Goal: Contribute content

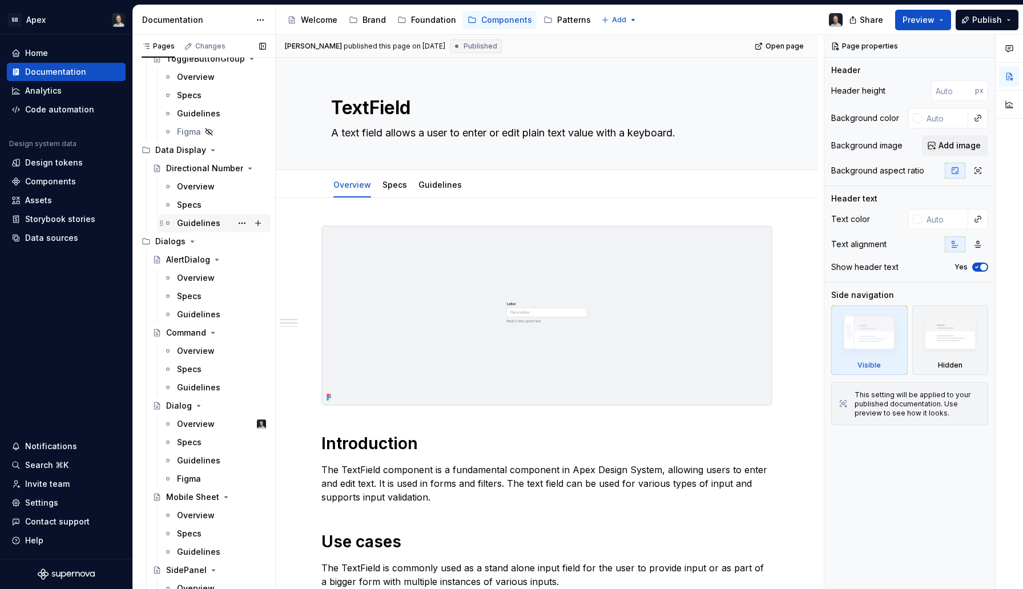
scroll to position [232, 0]
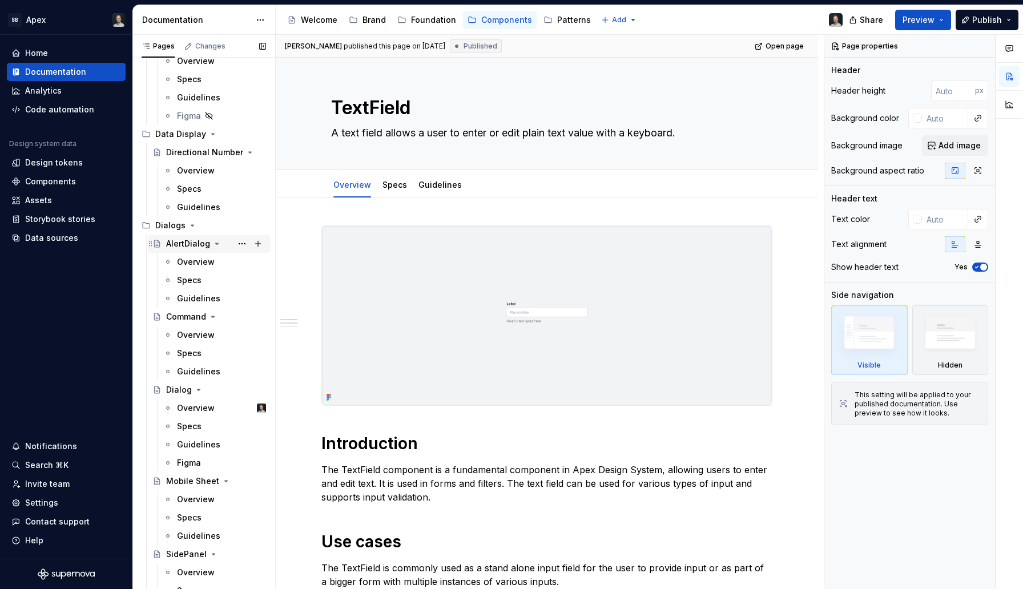
click at [195, 244] on div "AlertDialog" at bounding box center [188, 243] width 44 height 11
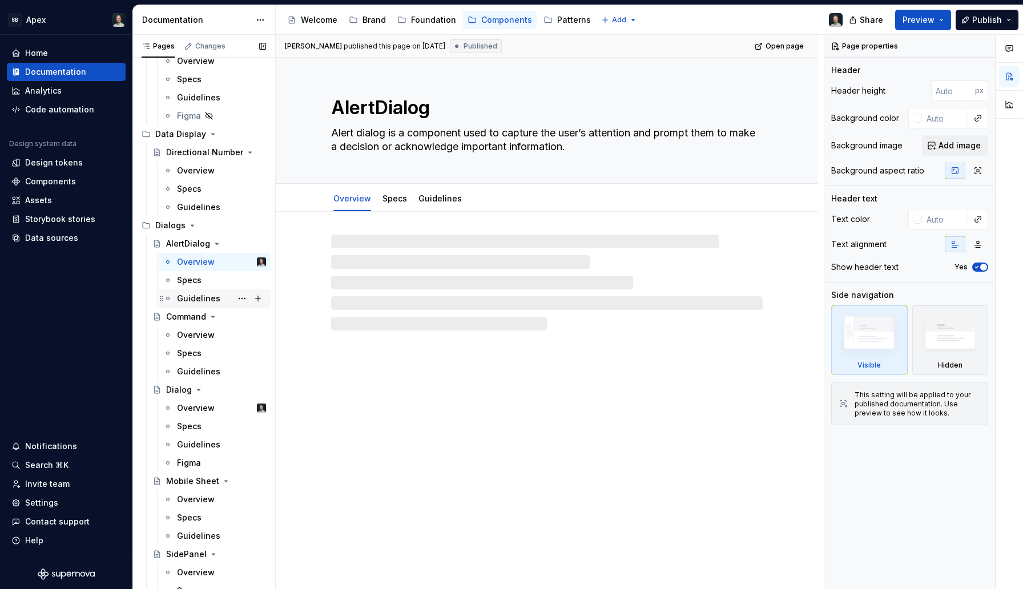
click at [214, 294] on div "Guidelines" at bounding box center [198, 298] width 43 height 11
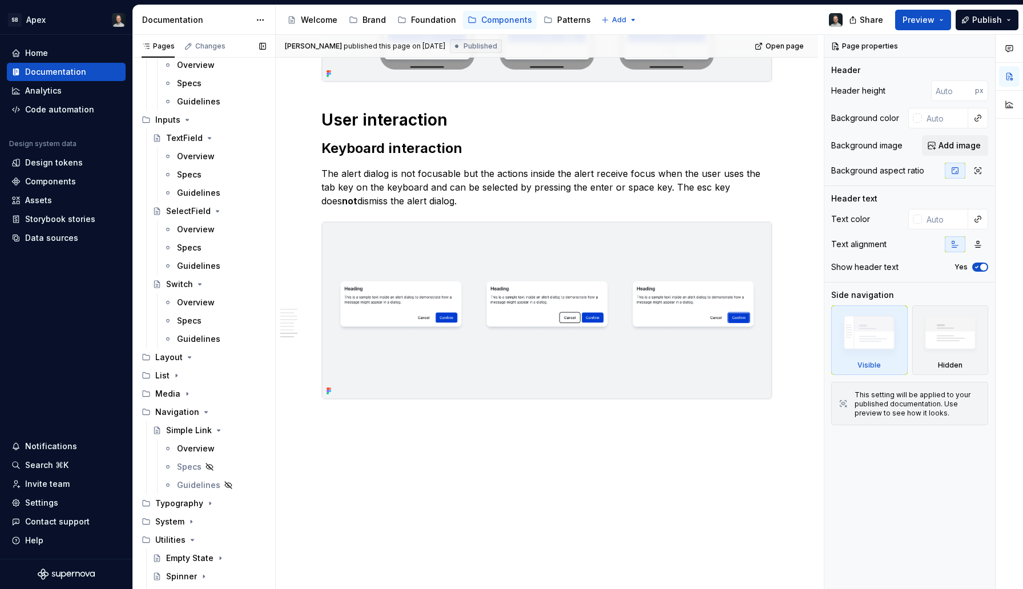
scroll to position [923, 0]
click at [192, 356] on icon "Page tree" at bounding box center [189, 356] width 9 height 9
click at [189, 355] on icon "Page tree" at bounding box center [189, 356] width 1 height 3
click at [190, 356] on icon "Page tree" at bounding box center [189, 356] width 9 height 9
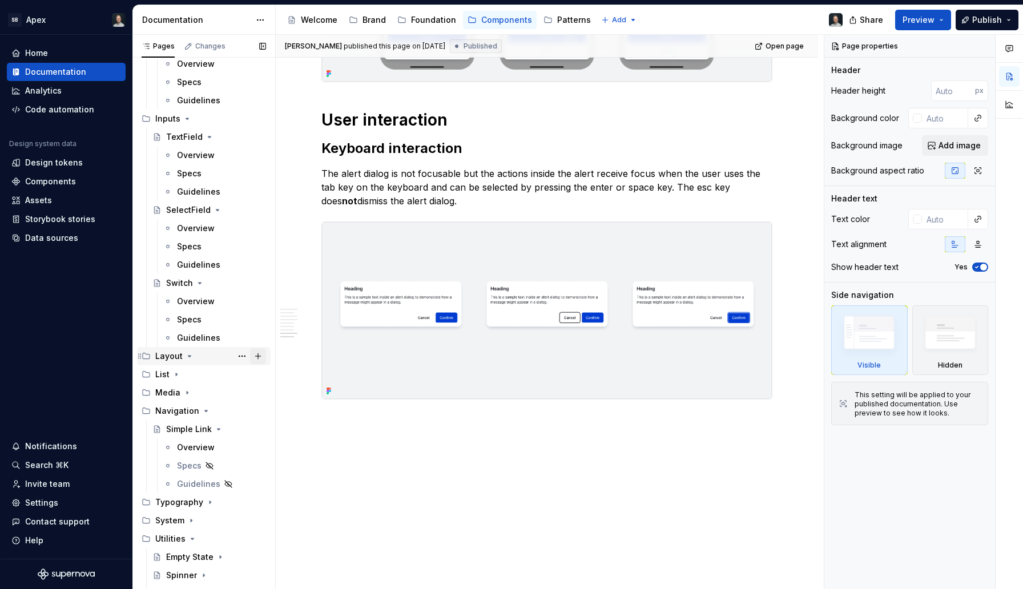
click at [262, 357] on button "Page tree" at bounding box center [258, 356] width 16 height 16
type textarea "*"
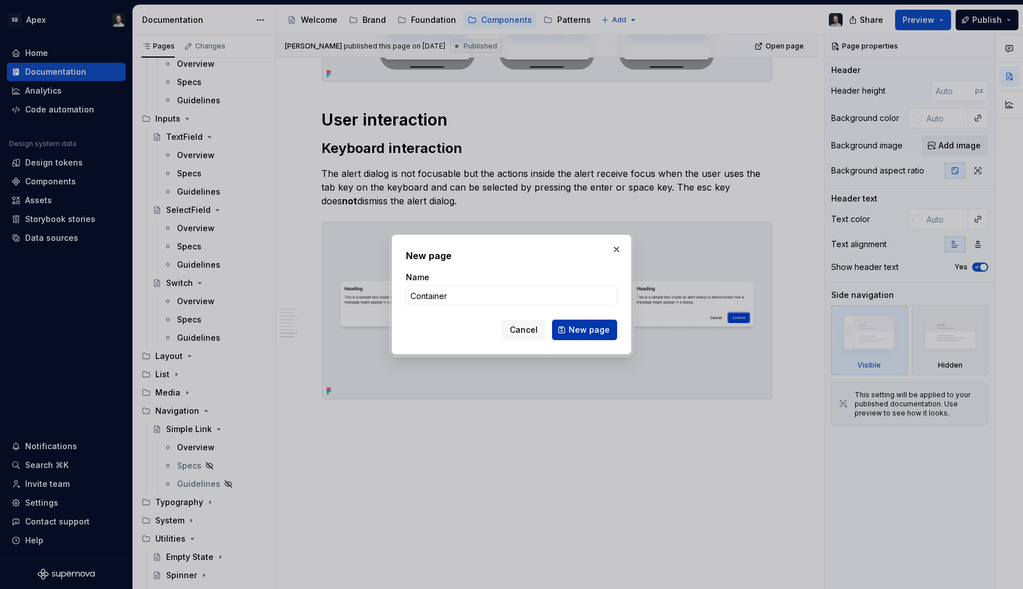
type input "Container"
click at [584, 331] on span "New page" at bounding box center [589, 329] width 41 height 11
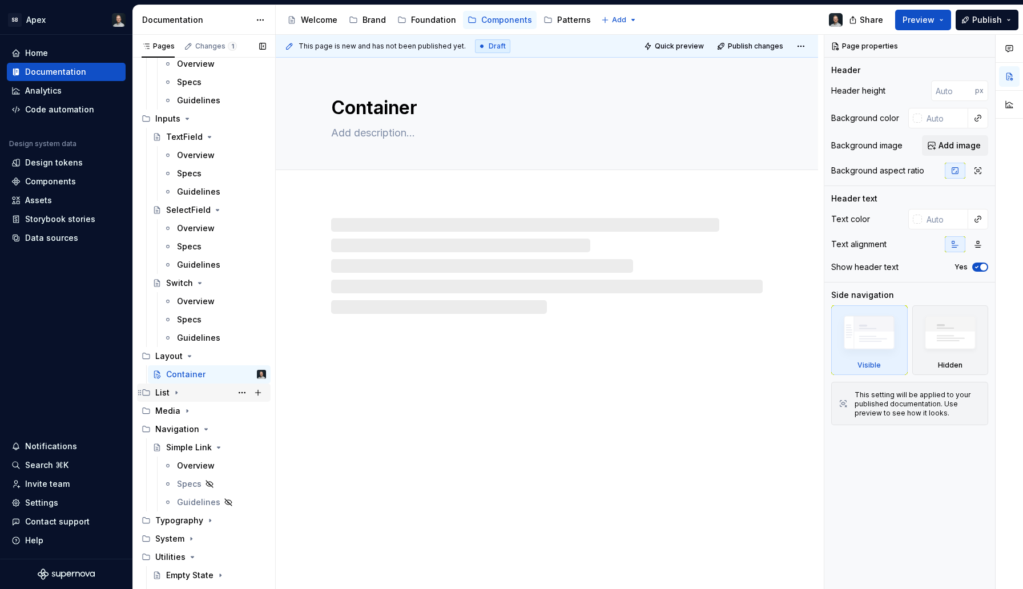
scroll to position [1026, 0]
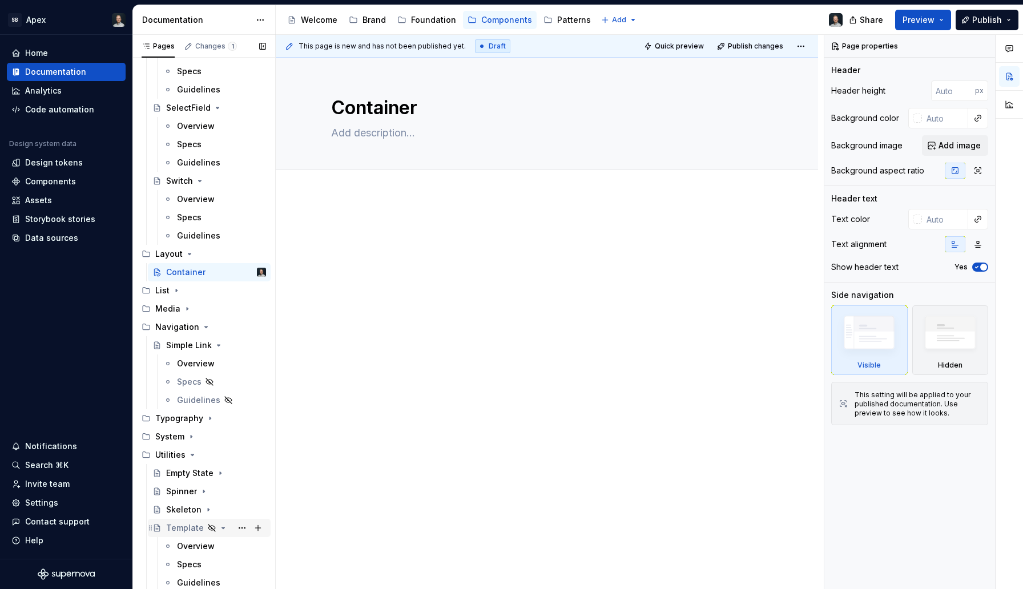
click at [187, 529] on div "Template" at bounding box center [185, 528] width 38 height 11
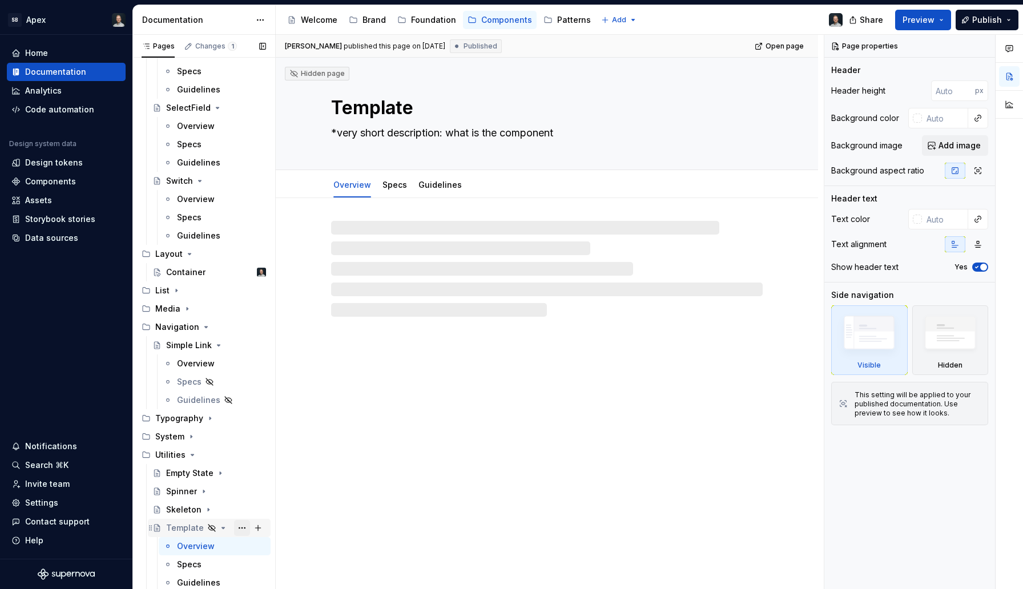
click at [244, 528] on button "Page tree" at bounding box center [242, 528] width 16 height 16
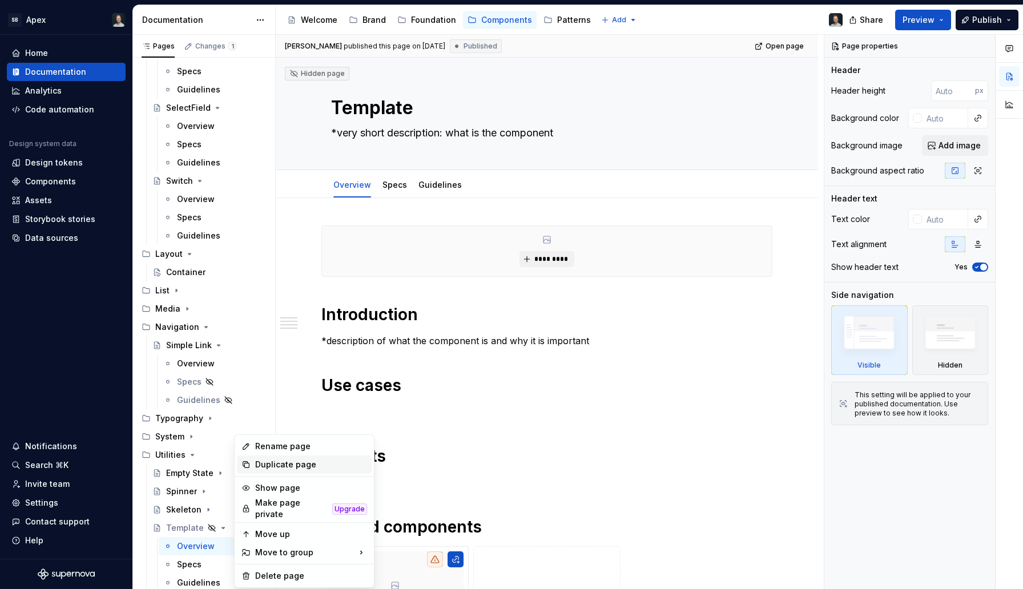
click at [286, 463] on div "Duplicate page" at bounding box center [311, 464] width 112 height 11
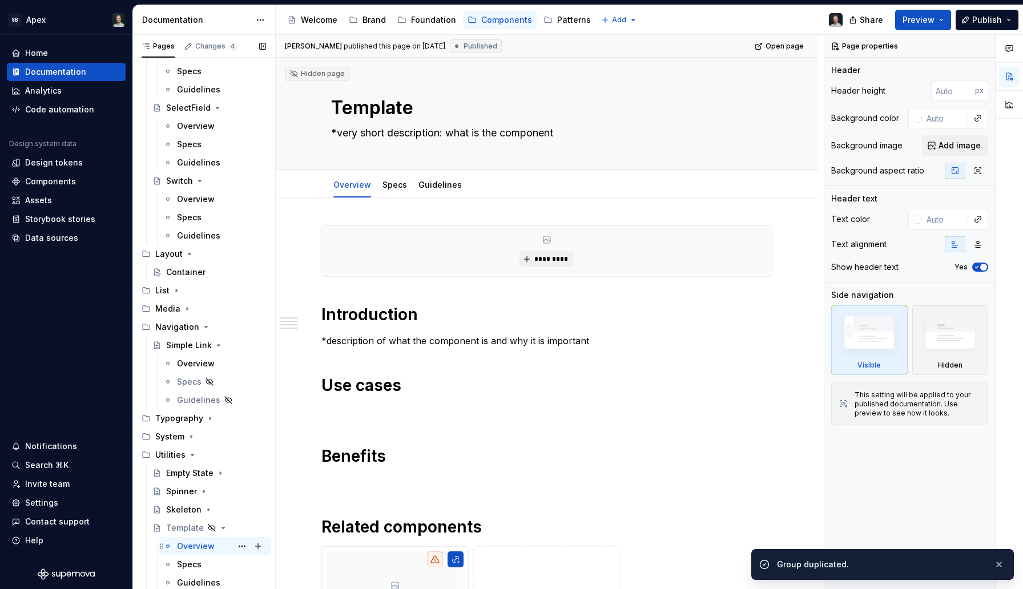
scroll to position [1044, 0]
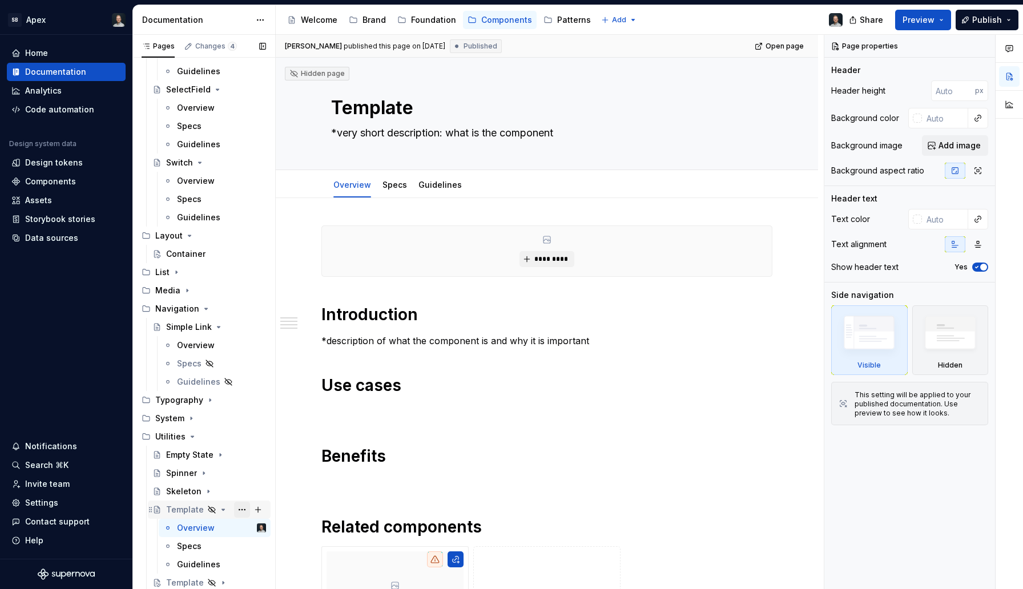
click at [242, 507] on button "Page tree" at bounding box center [242, 510] width 16 height 16
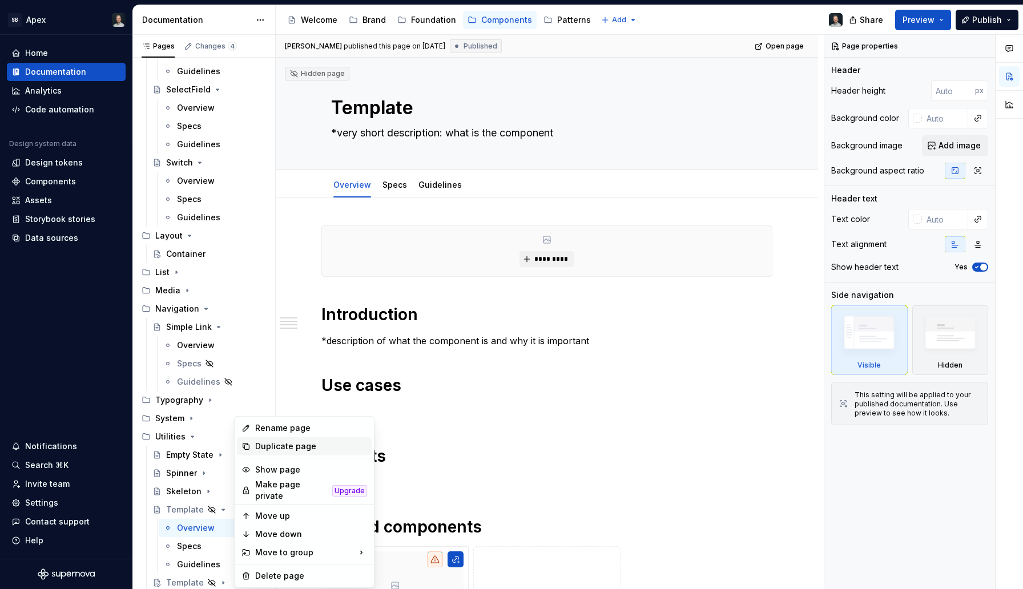
click at [295, 449] on div "Duplicate page" at bounding box center [311, 446] width 112 height 11
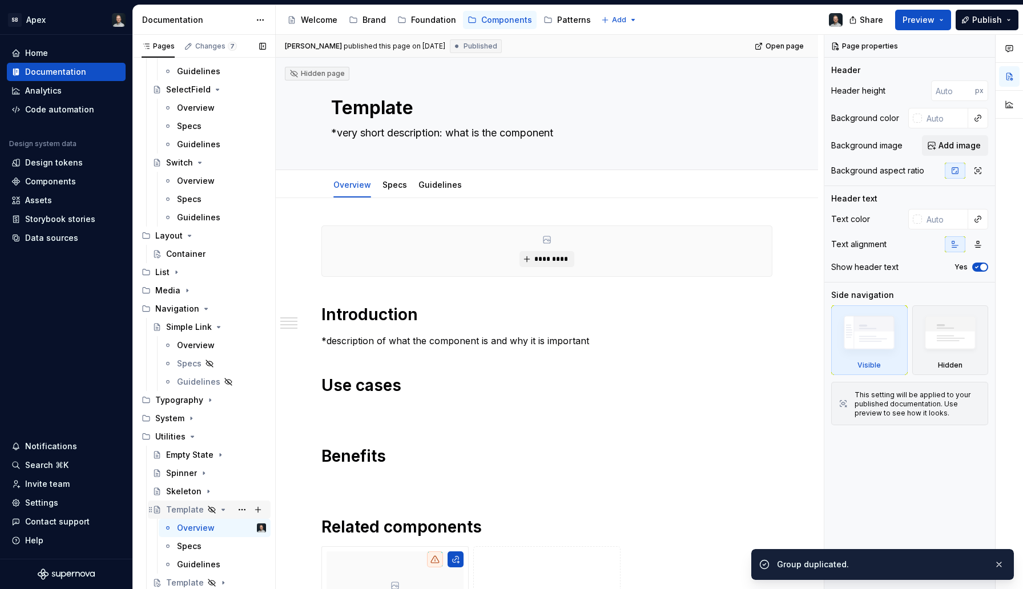
scroll to position [1062, 0]
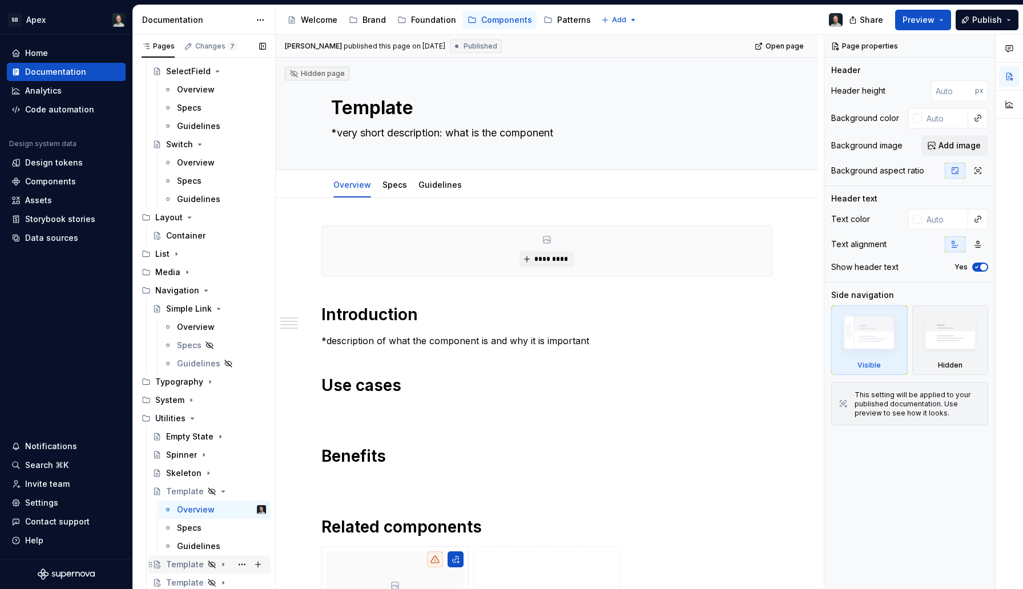
click at [180, 565] on div "Template" at bounding box center [185, 564] width 38 height 11
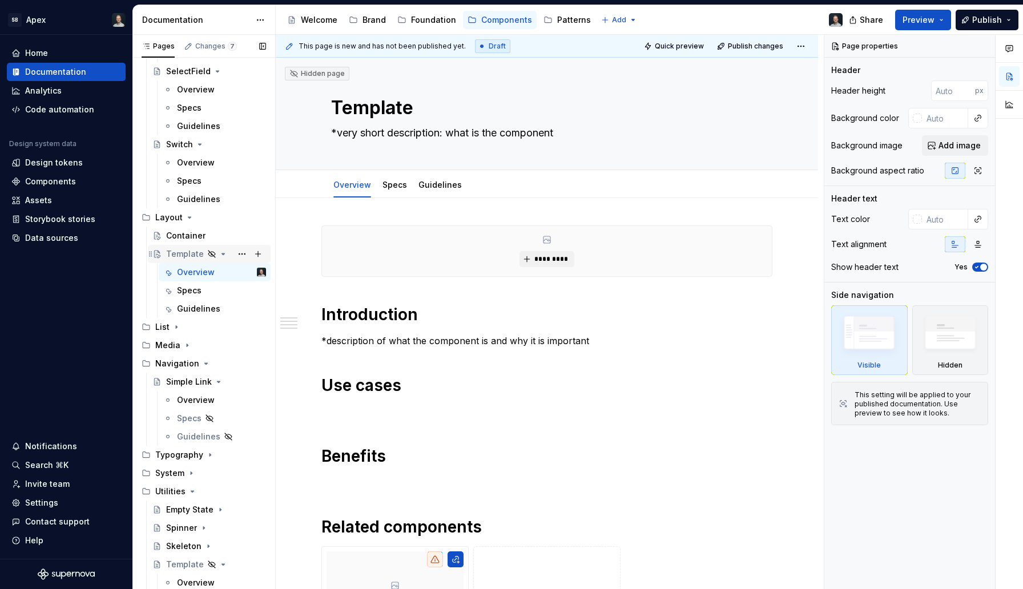
click at [182, 253] on div "Template" at bounding box center [185, 253] width 38 height 11
click at [196, 235] on div "Container" at bounding box center [185, 235] width 39 height 11
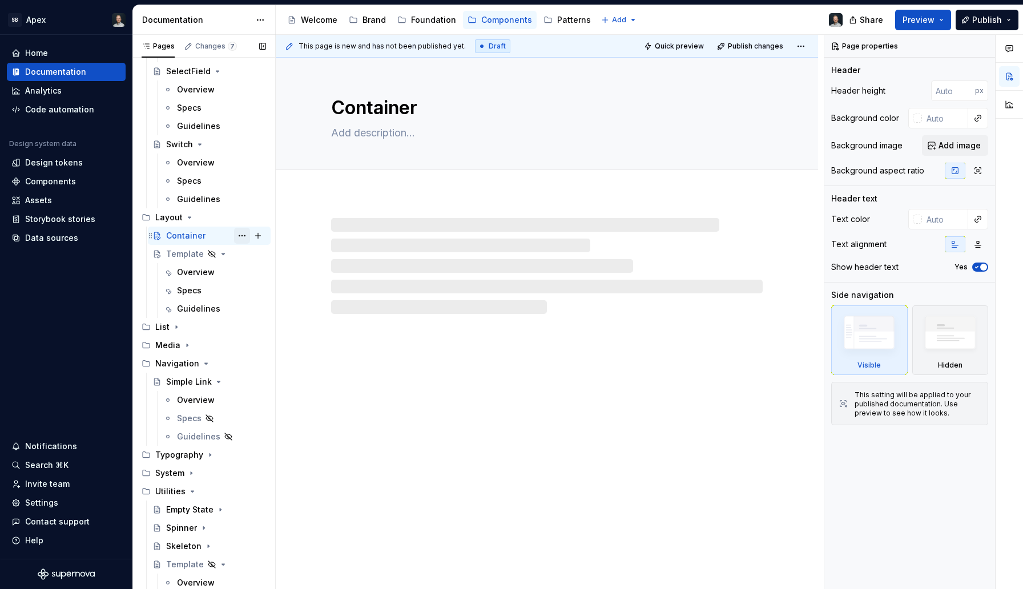
click at [235, 235] on button "Page tree" at bounding box center [242, 236] width 16 height 16
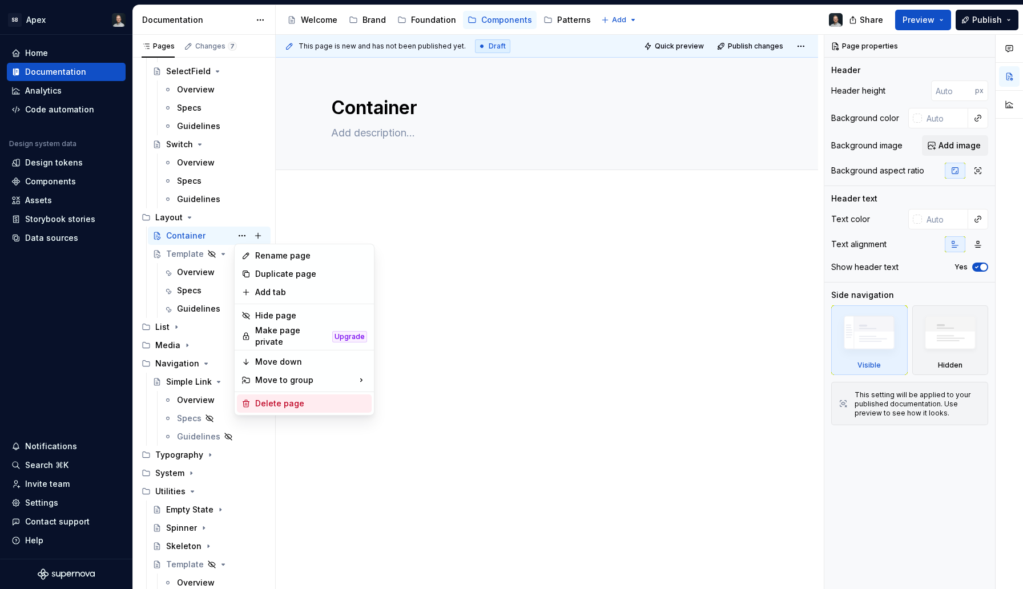
click at [272, 398] on div "Delete page" at bounding box center [311, 403] width 112 height 11
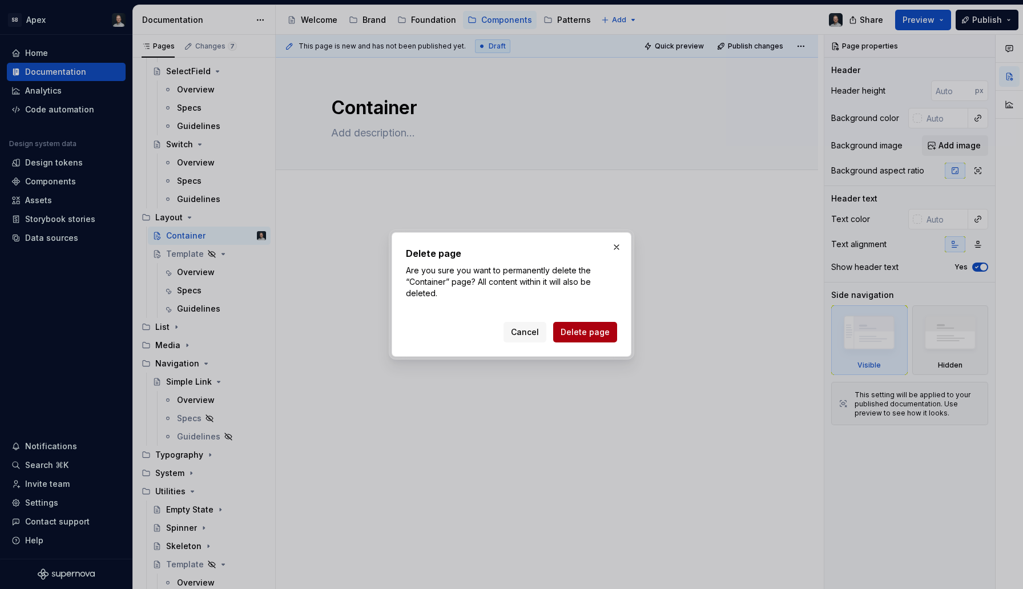
click at [570, 329] on span "Delete page" at bounding box center [585, 332] width 49 height 11
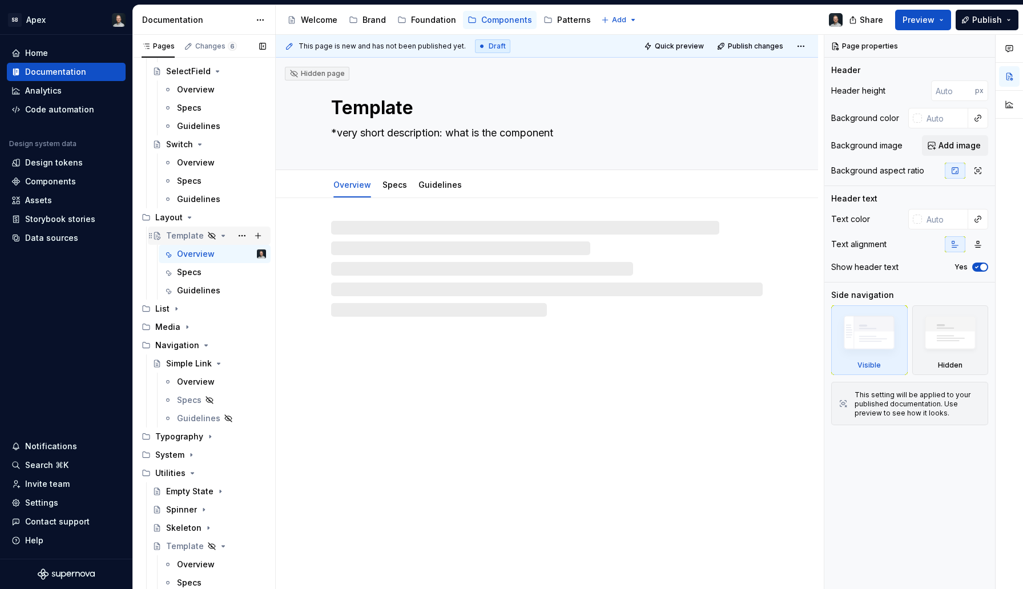
click at [187, 239] on div "Template" at bounding box center [185, 235] width 38 height 11
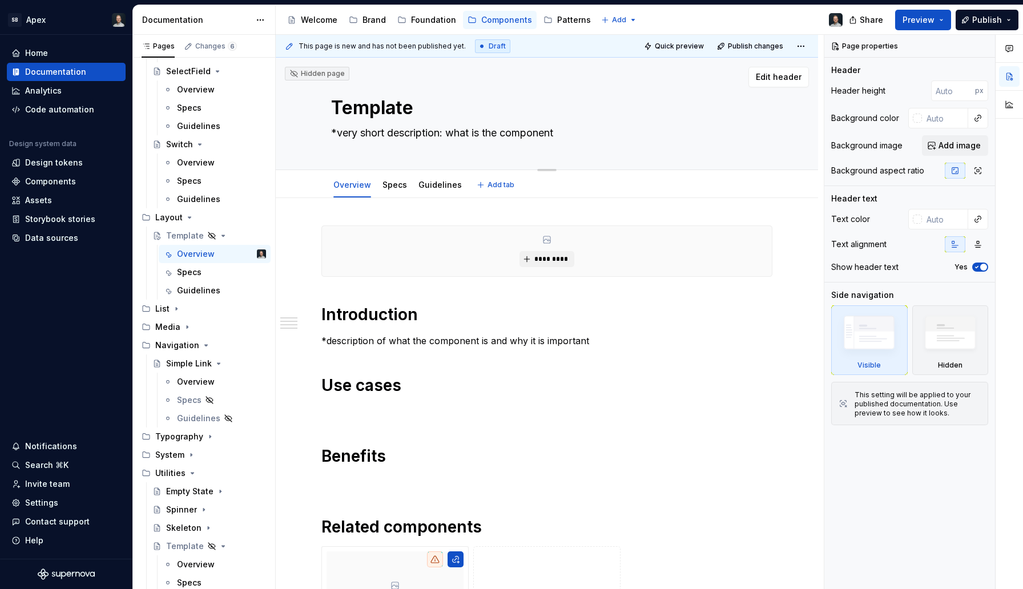
click at [382, 114] on textarea "Template" at bounding box center [545, 107] width 432 height 27
type textarea "*"
type textarea "C"
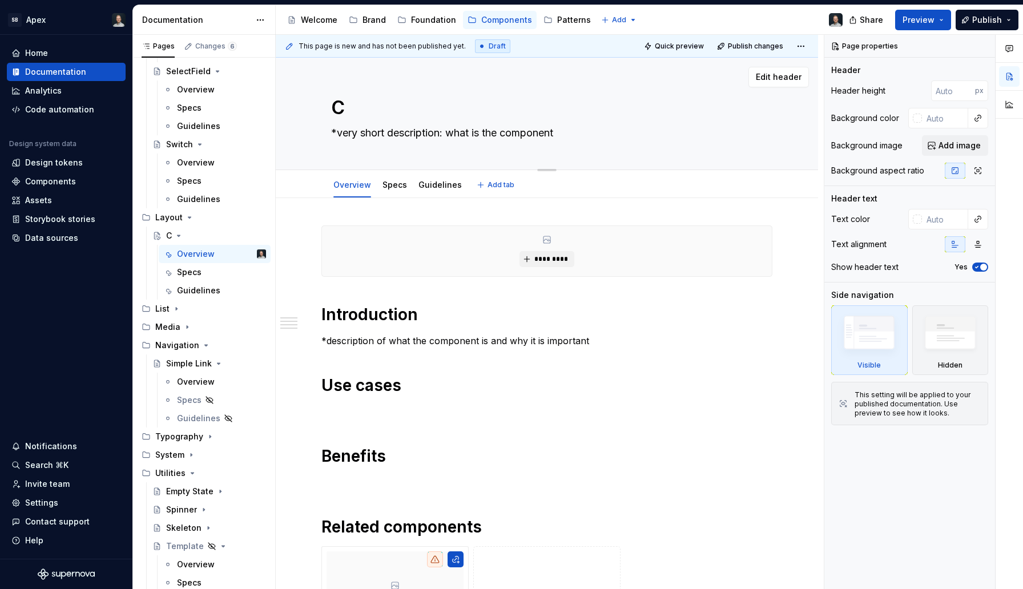
type textarea "*"
type textarea "Co"
type textarea "*"
type textarea "Con"
type textarea "*"
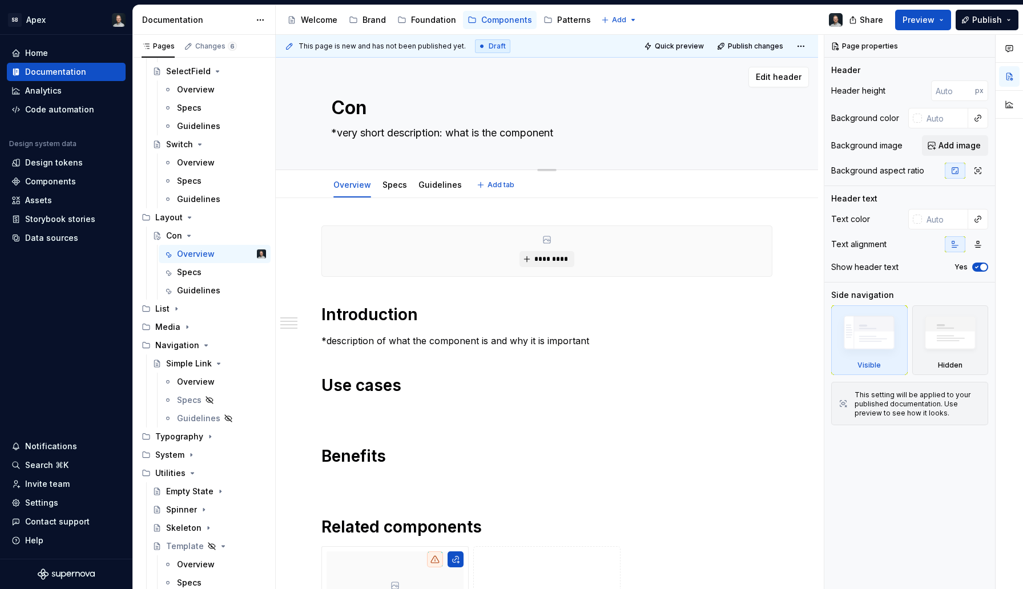
type textarea "Cont"
type textarea "*"
type textarea "Conta"
type textarea "*"
type textarea "Contai"
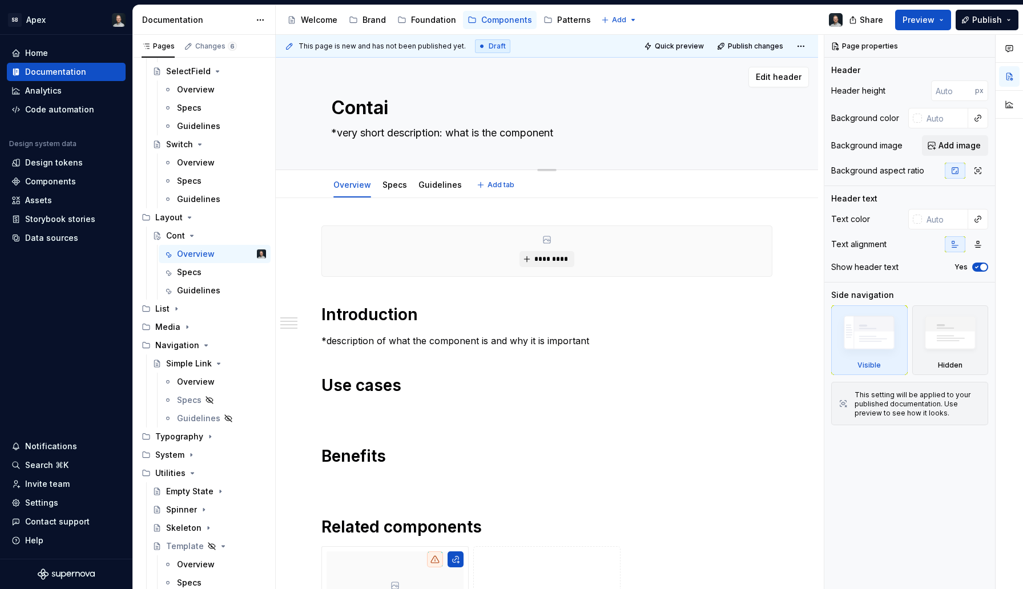
type textarea "*"
type textarea "Contain"
type textarea "*"
type textarea "Containe"
type textarea "*"
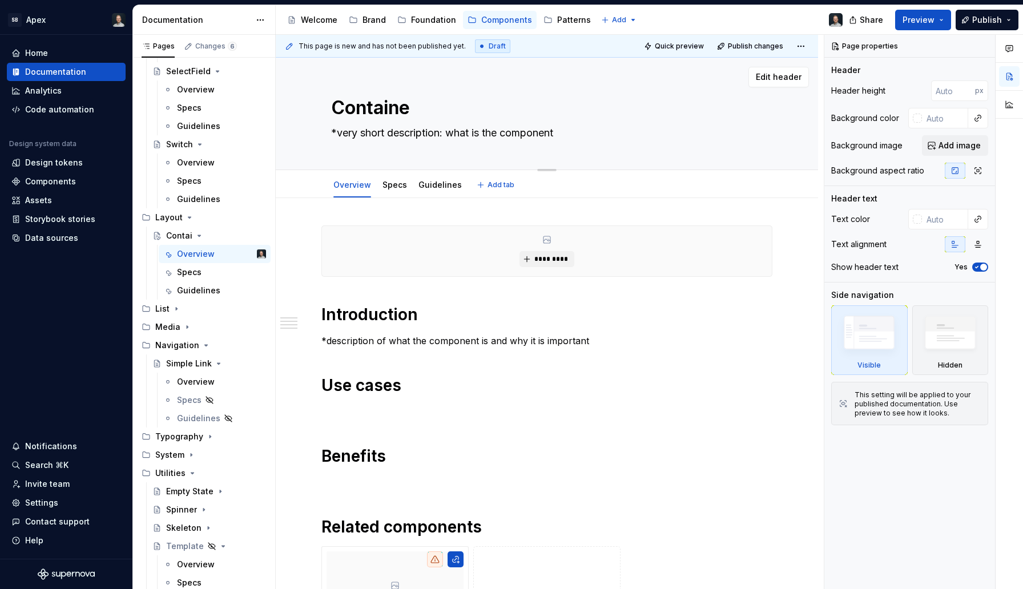
type textarea "Container"
type textarea "*"
type textarea "Container"
click at [395, 341] on p "*description of what the component is and why it is important" at bounding box center [547, 341] width 451 height 14
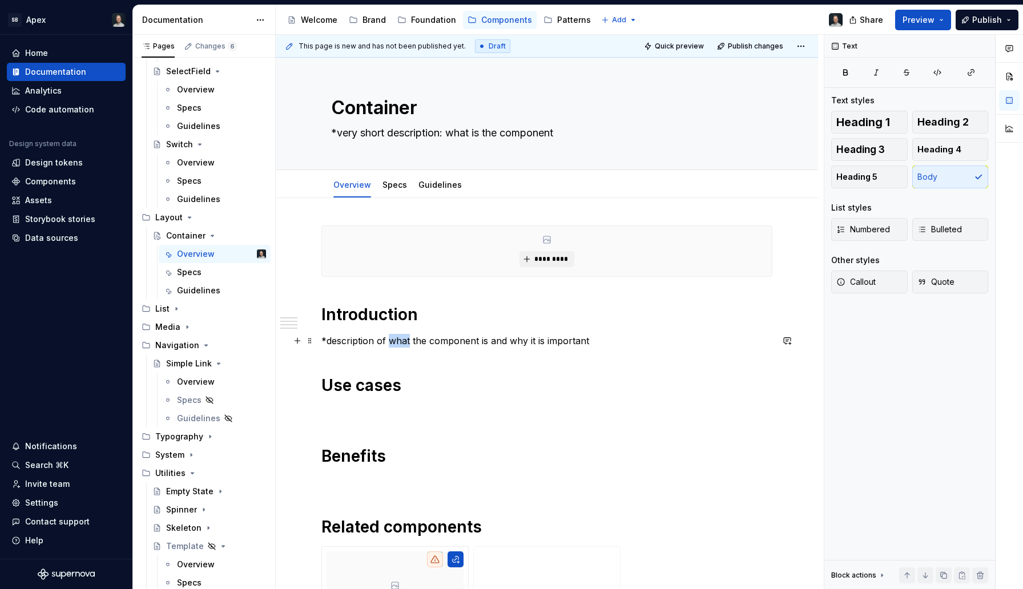
click at [395, 341] on p "*description of what the component is and why it is important" at bounding box center [547, 341] width 451 height 14
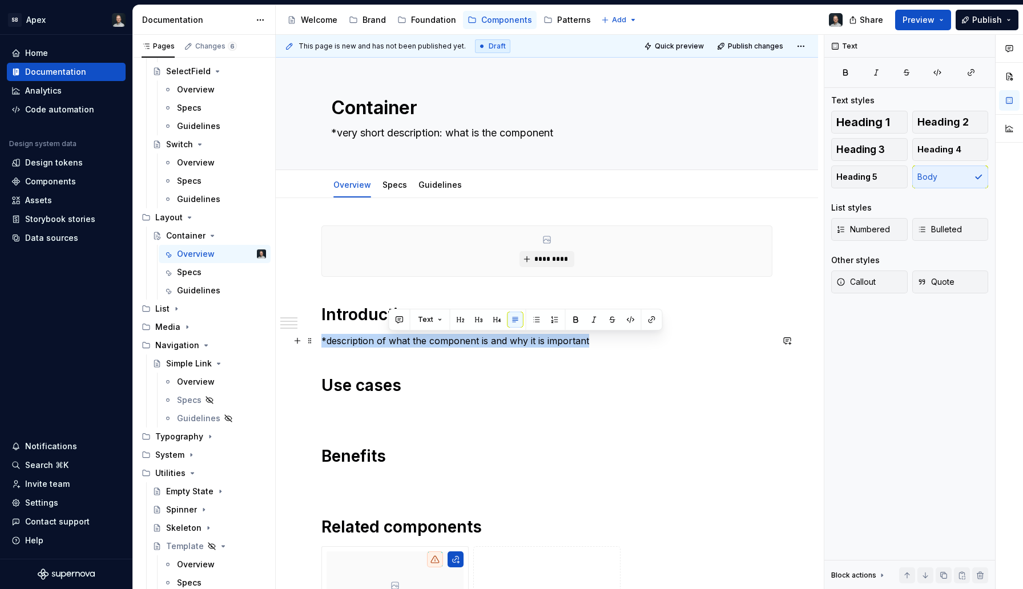
click at [395, 341] on p "*description of what the component is and why it is important" at bounding box center [547, 341] width 451 height 14
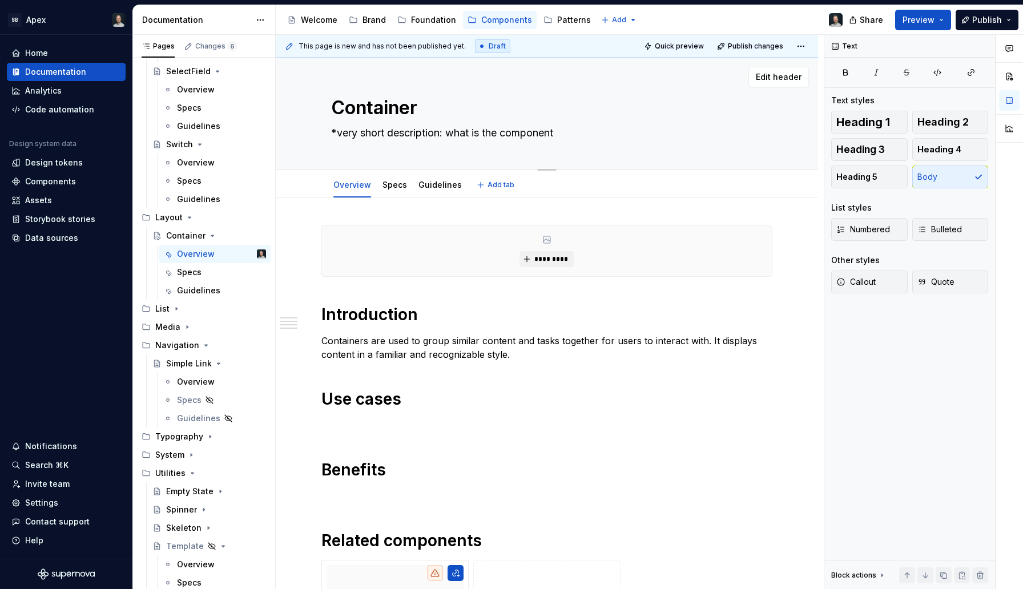
click at [480, 127] on textarea "*very short description: what is the component" at bounding box center [545, 133] width 432 height 18
click at [415, 343] on p "Containers are used to group similar content and tasks together for users to in…" at bounding box center [547, 347] width 451 height 27
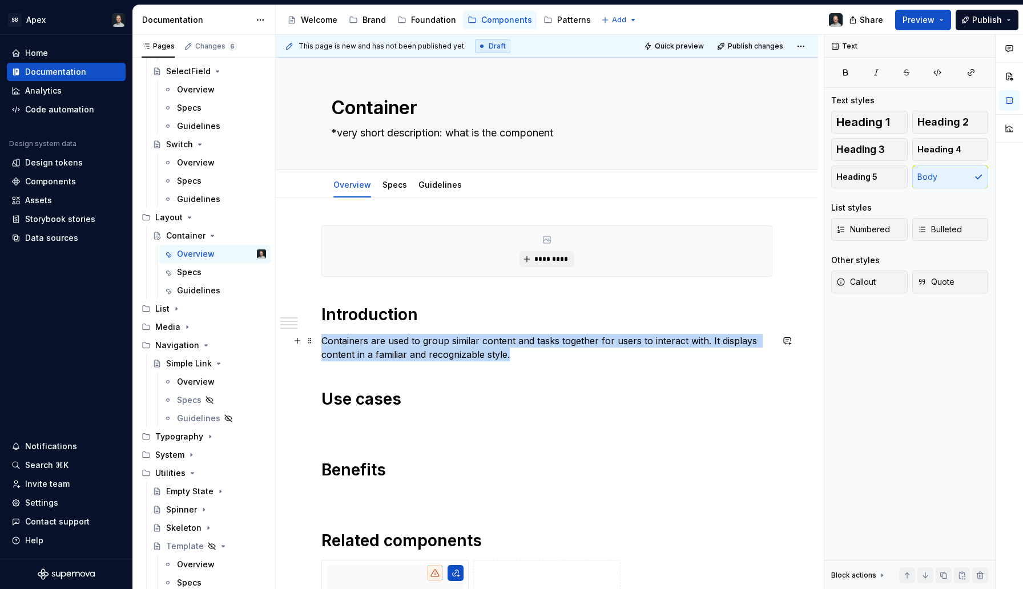
click at [415, 343] on p "Containers are used to group similar content and tasks together for users to in…" at bounding box center [547, 347] width 451 height 27
copy p "Containers are used to group similar content and tasks together for users to in…"
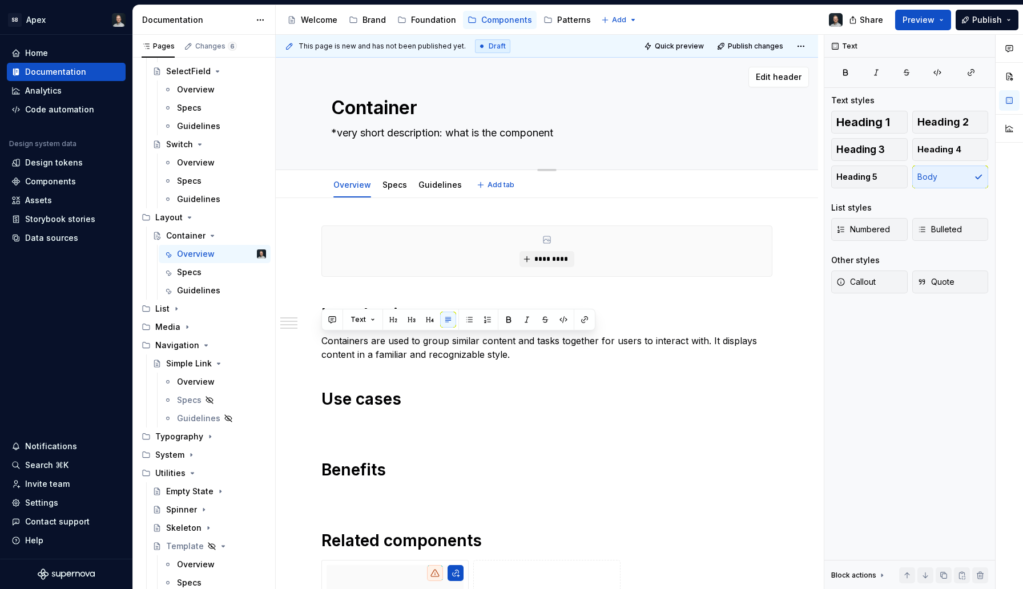
click at [520, 132] on textarea "*very short description: what is the component" at bounding box center [545, 133] width 432 height 18
paste textarea "Containers are used to group similar content and tasks together for users to in…"
type textarea "*"
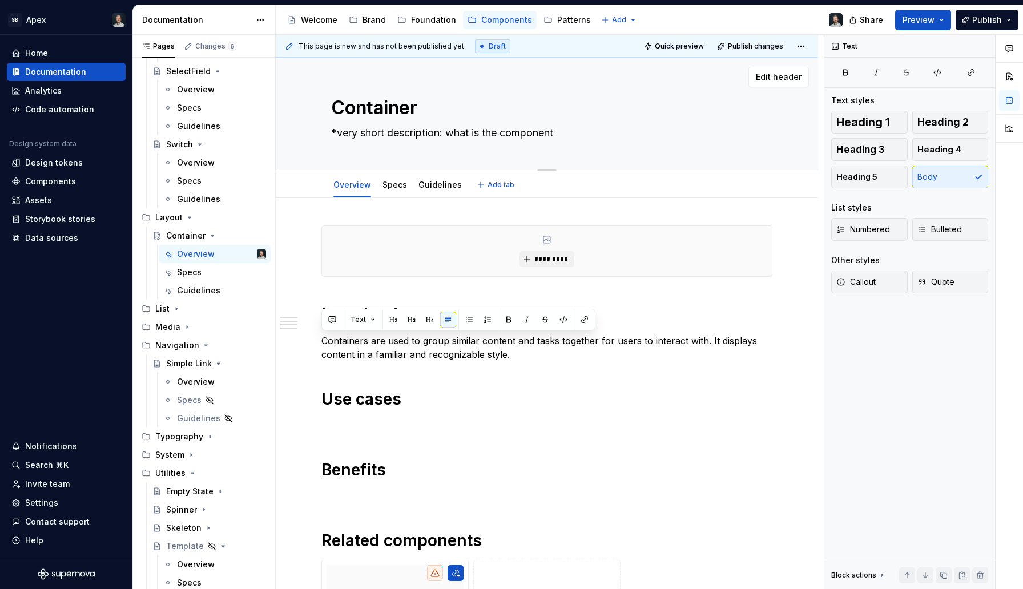
type textarea "Containers are used to group similar content and tasks together for users to in…"
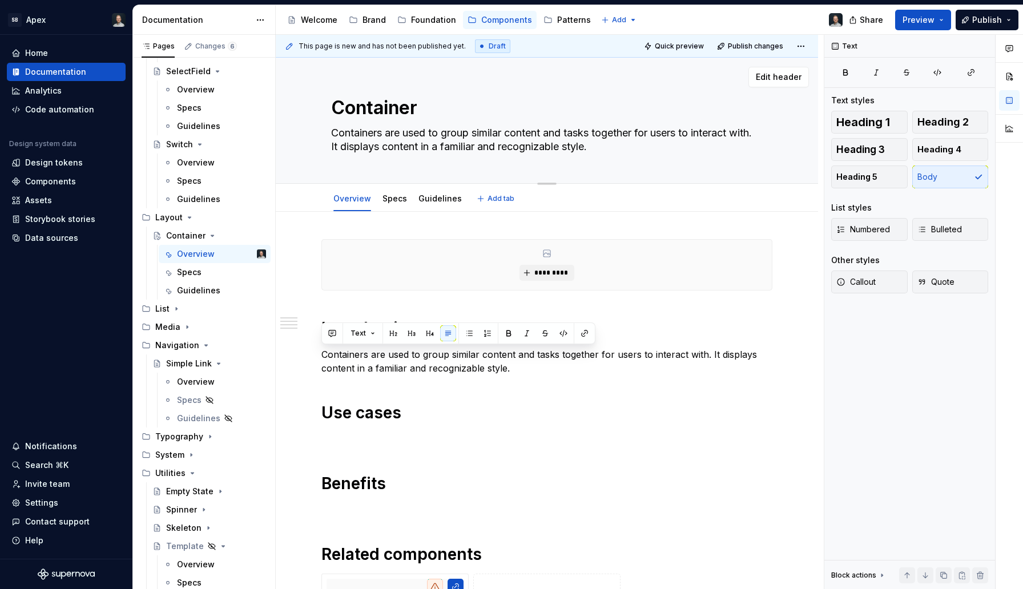
drag, startPoint x: 634, startPoint y: 147, endPoint x: 644, endPoint y: 131, distance: 18.2
click at [644, 131] on textarea "Containers are used to group similar content and tasks together for users to in…" at bounding box center [545, 140] width 432 height 32
click at [431, 150] on textarea "Containers are used to group similar content and tasks together for users to in…" at bounding box center [545, 140] width 432 height 32
drag, startPoint x: 453, startPoint y: 148, endPoint x: 646, endPoint y: 135, distance: 194.0
click at [646, 135] on textarea "Containers are used to group similar content and tasks together for users to in…" at bounding box center [545, 140] width 432 height 32
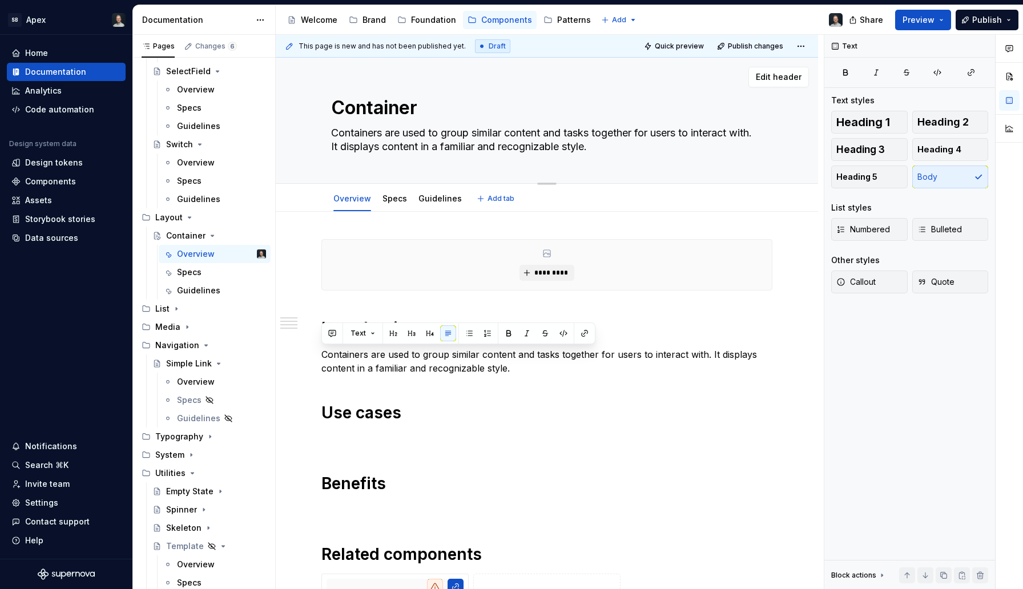
type textarea "*"
type textarea "Containers are used to group similar content and tasks together in a familiar a…"
type textarea "*"
type textarea "Containers are used to group similar content and tasks togetherin a familiar an…"
type textarea "*"
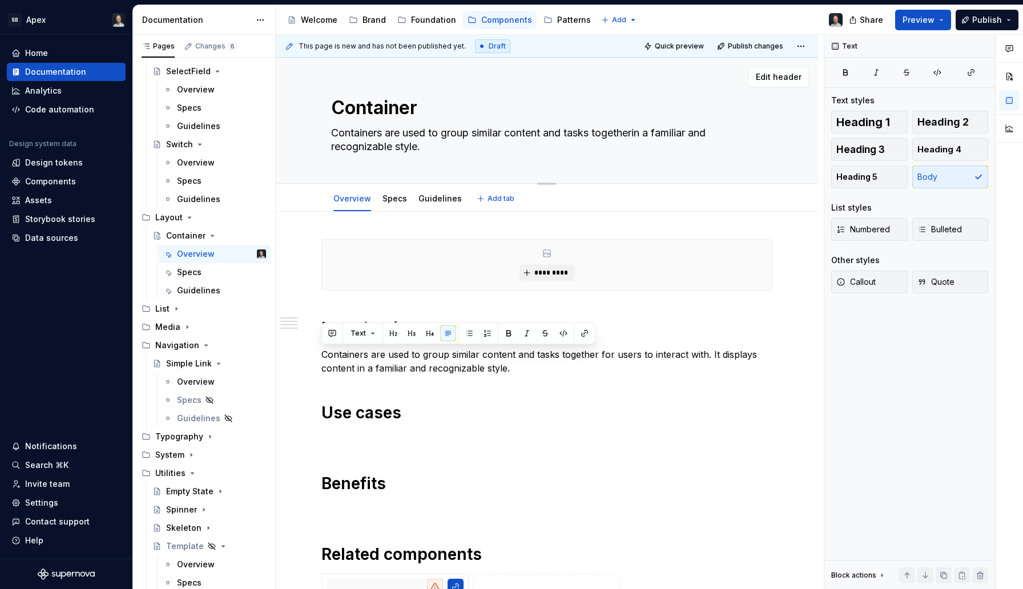
type textarea "Containers are used to group similar content and tasks together in a familiar a…"
type textarea "*"
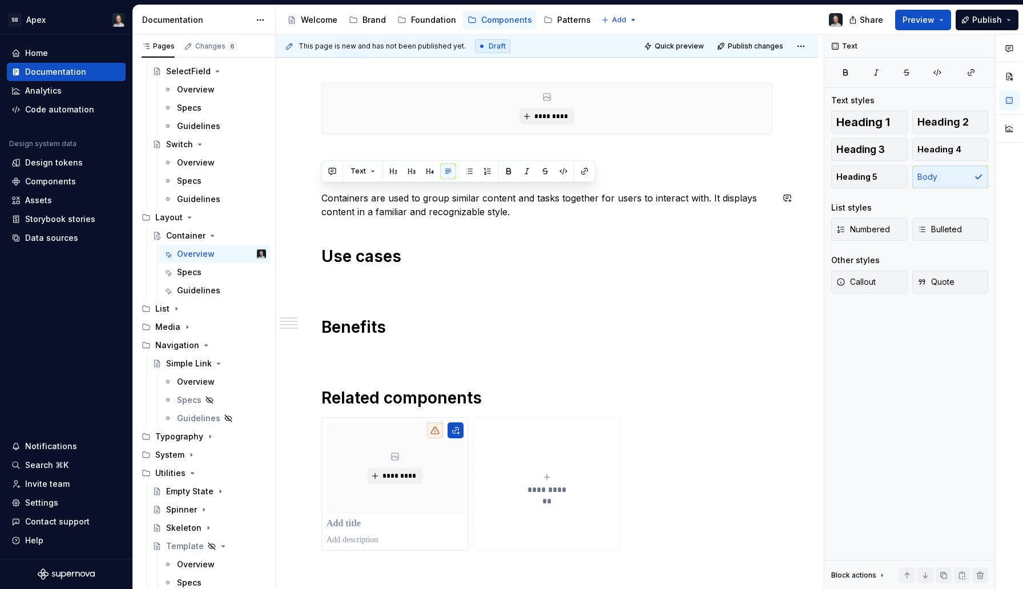
scroll to position [173, 0]
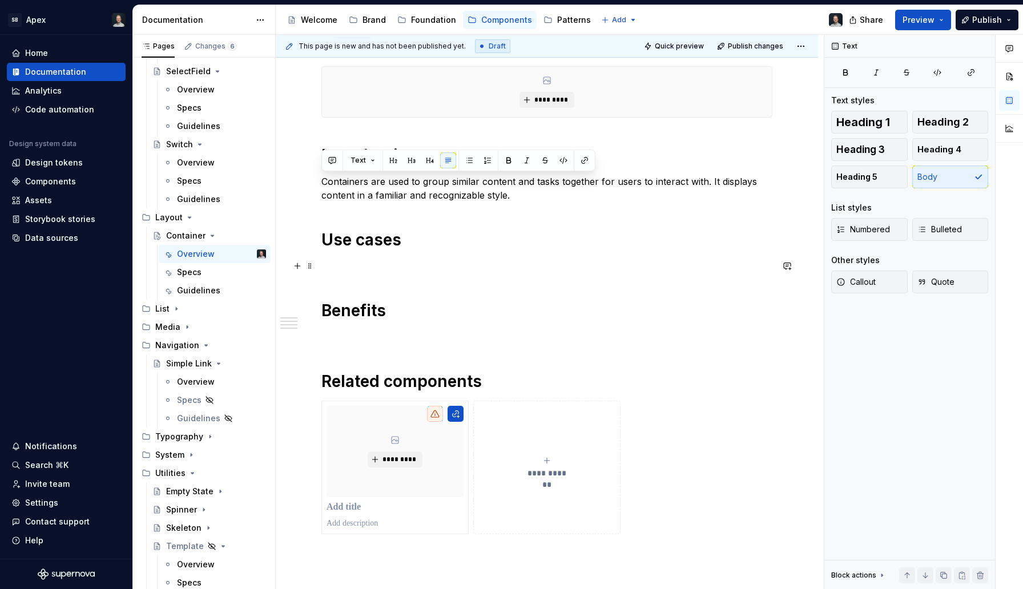
type textarea "Containers are used to group similar content and tasks together in a familiar a…"
click at [517, 227] on div "**********" at bounding box center [547, 300] width 451 height 468
click at [526, 184] on p "Containers are used to group similar content and tasks together for users to in…" at bounding box center [547, 188] width 451 height 27
click at [513, 202] on p "Containers are used to group similar content and tasks together for users to in…" at bounding box center [547, 188] width 451 height 27
type textarea "*"
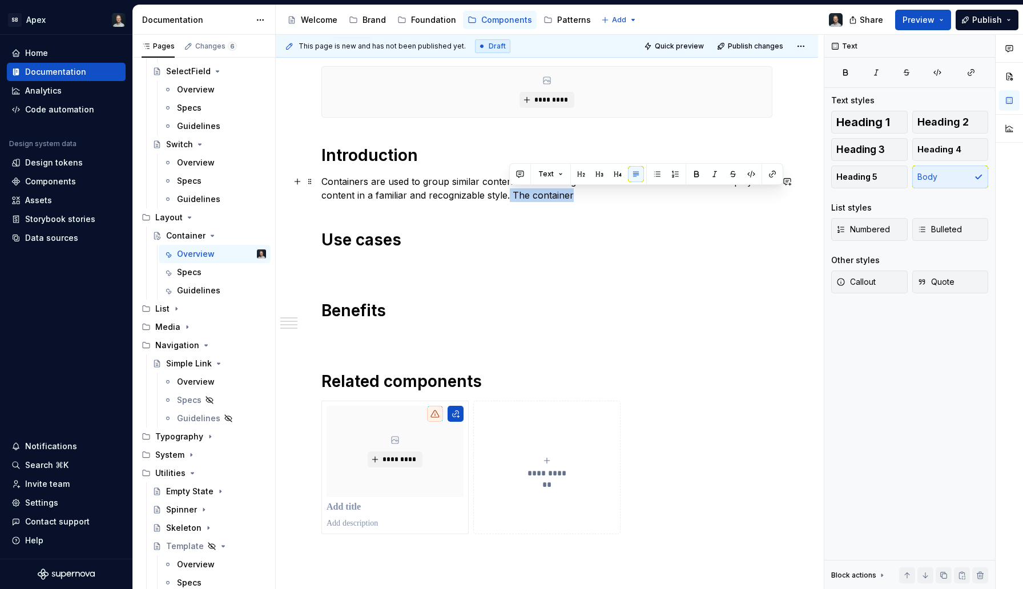
drag, startPoint x: 581, startPoint y: 195, endPoint x: 510, endPoint y: 193, distance: 71.4
click at [510, 193] on p "Containers are used to group similar content and tasks together for users to in…" at bounding box center [547, 188] width 451 height 27
click at [388, 259] on p at bounding box center [547, 266] width 451 height 14
click at [368, 179] on p "Containers are used to group similar content and tasks together for users to in…" at bounding box center [547, 188] width 451 height 27
click at [376, 266] on p "The conta" at bounding box center [547, 266] width 451 height 14
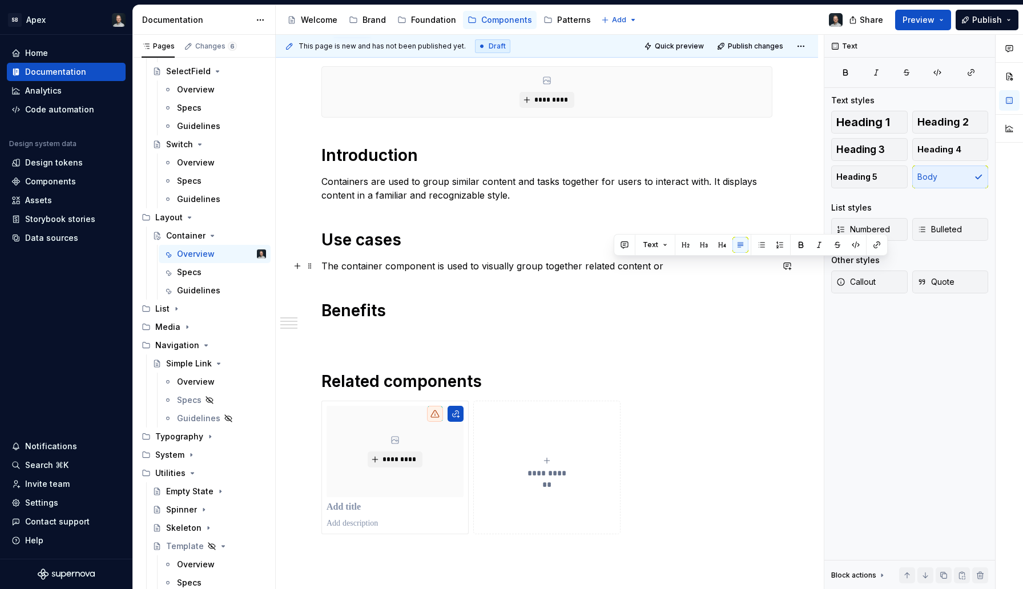
drag, startPoint x: 664, startPoint y: 270, endPoint x: 614, endPoint y: 266, distance: 49.3
click at [614, 266] on p "The container component is used to visually group together related content or" at bounding box center [547, 266] width 451 height 14
click at [651, 262] on p "The container component is used to visually group together related content or" at bounding box center [547, 266] width 451 height 14
drag, startPoint x: 662, startPoint y: 264, endPoint x: 583, endPoint y: 262, distance: 80.0
click at [583, 262] on p "The container component is used to visually group together related content or" at bounding box center [547, 266] width 451 height 14
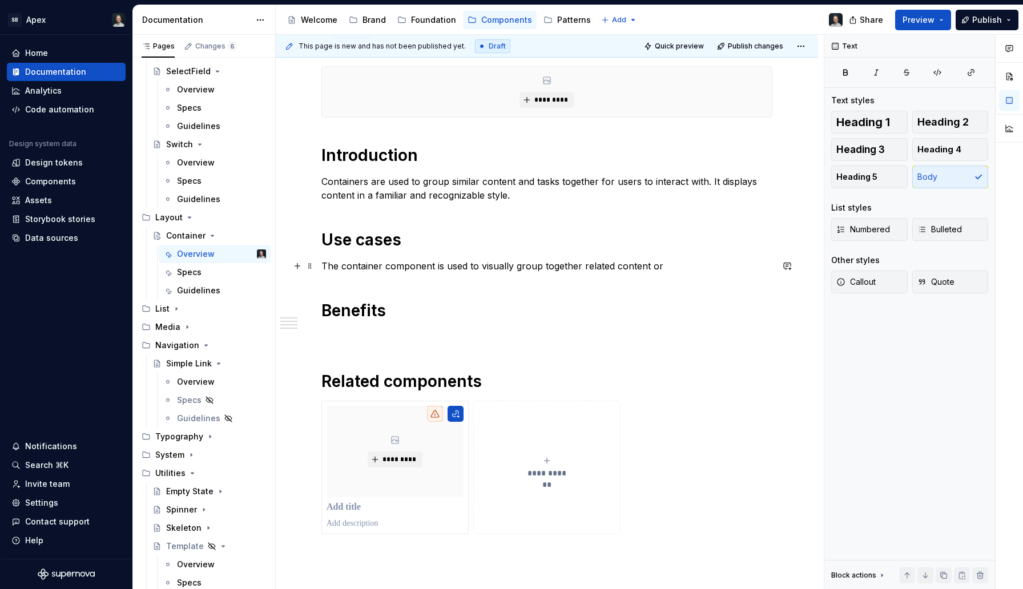
click at [662, 264] on p "The container component is used to visually group together related content or" at bounding box center [547, 266] width 451 height 14
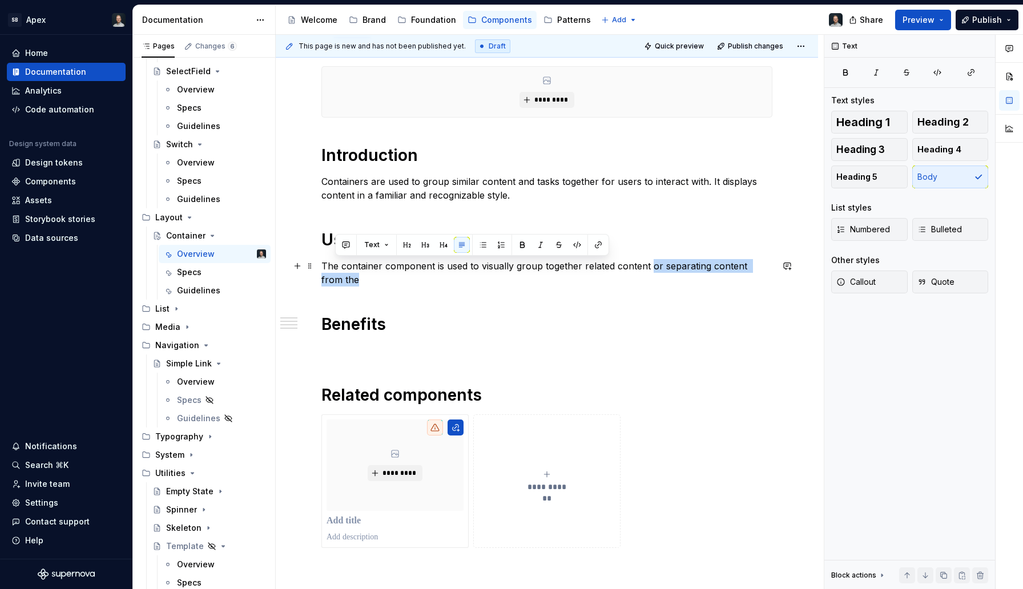
drag, startPoint x: 339, startPoint y: 280, endPoint x: 648, endPoint y: 264, distance: 308.8
click at [648, 264] on p "The container component is used to visually group together related content or s…" at bounding box center [547, 272] width 451 height 27
click at [660, 271] on p "The container component is used to visually group together related content or s…" at bounding box center [547, 272] width 451 height 27
drag, startPoint x: 649, startPoint y: 267, endPoint x: 624, endPoint y: 274, distance: 25.5
click at [624, 274] on p "The container component is used to visually group together related content or s…" at bounding box center [547, 272] width 451 height 27
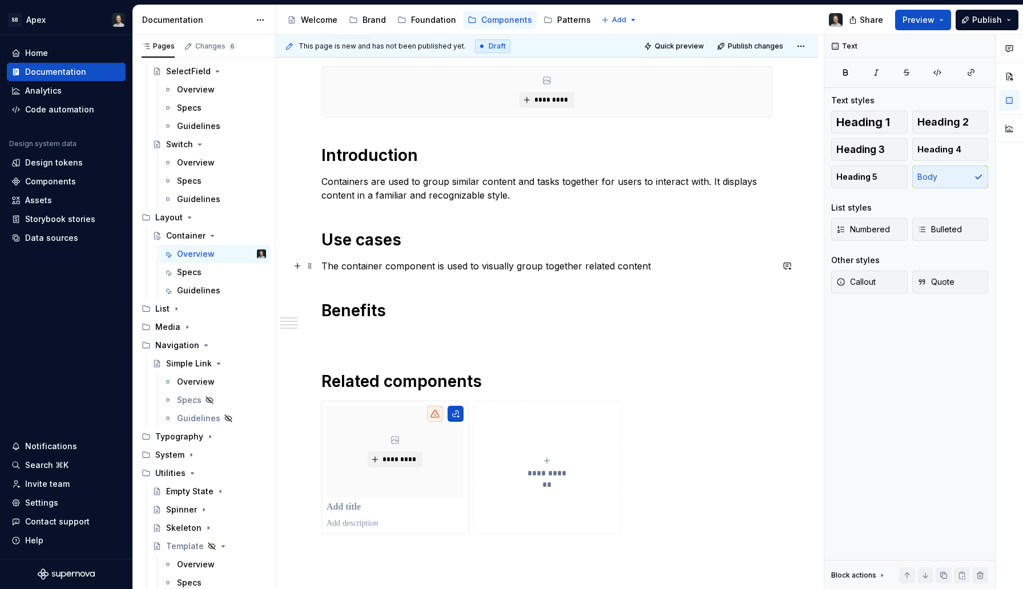
click at [632, 263] on p "The container component is used to visually group together related content" at bounding box center [547, 266] width 451 height 14
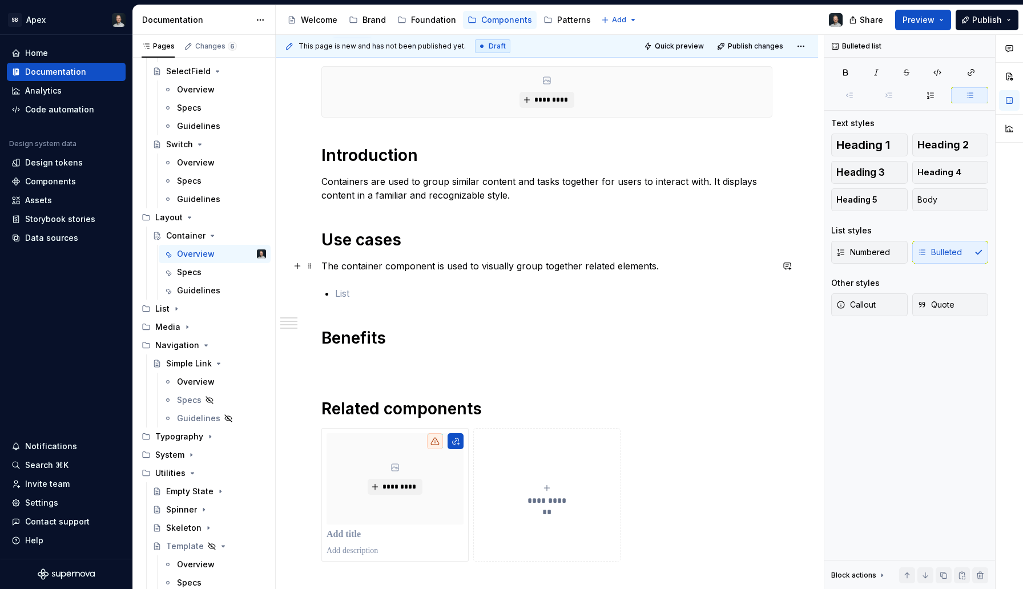
click at [662, 270] on p "The container component is used to visually group together related elements." at bounding box center [547, 266] width 451 height 14
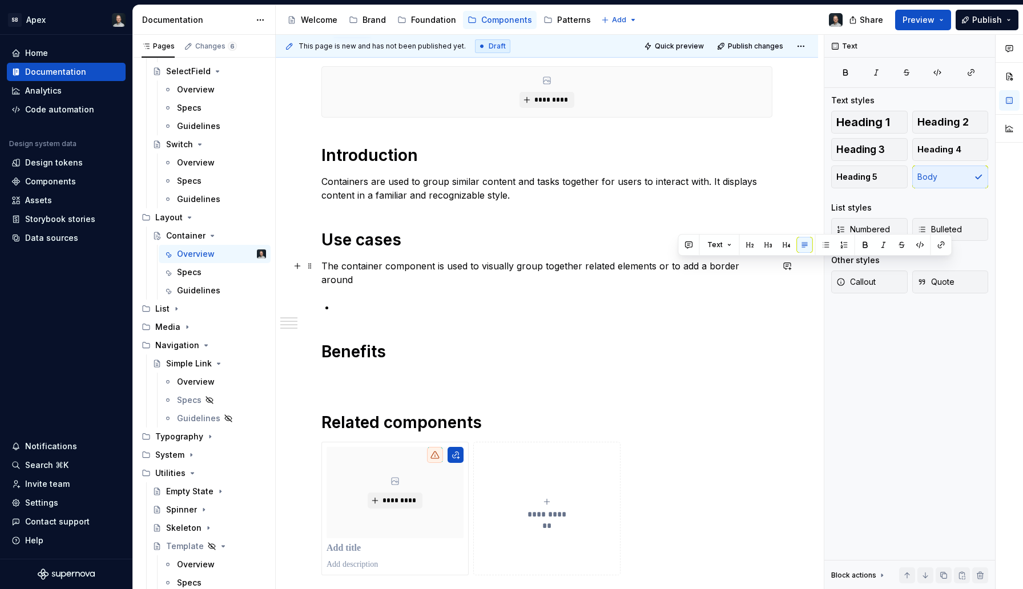
drag, startPoint x: 771, startPoint y: 266, endPoint x: 681, endPoint y: 266, distance: 90.2
click at [680, 266] on p "The container component is used to visually group together related elements or …" at bounding box center [547, 272] width 451 height 27
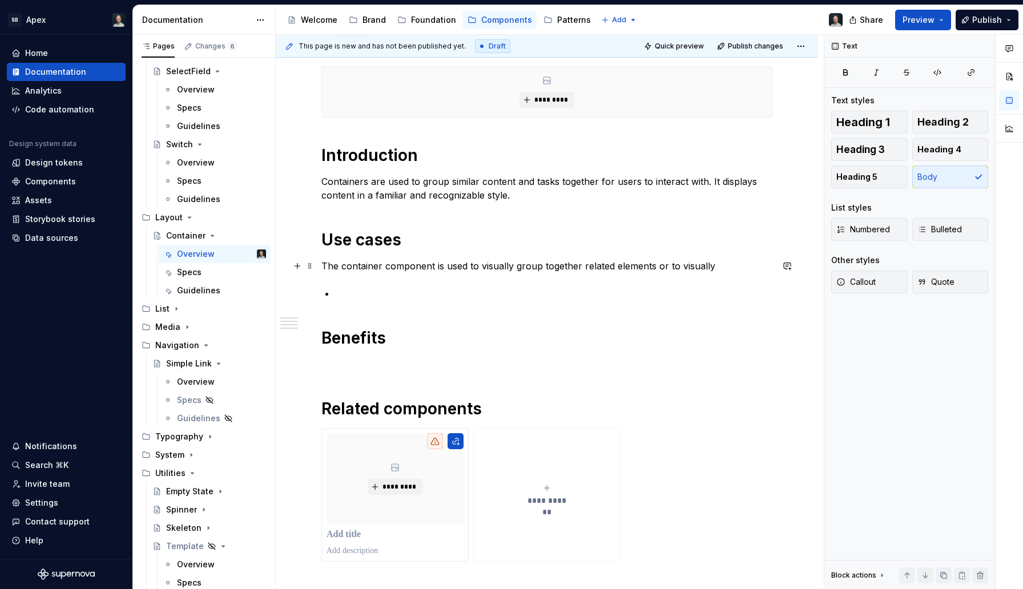
click at [690, 271] on p "The container component is used to visually group together related elements or …" at bounding box center [547, 266] width 451 height 14
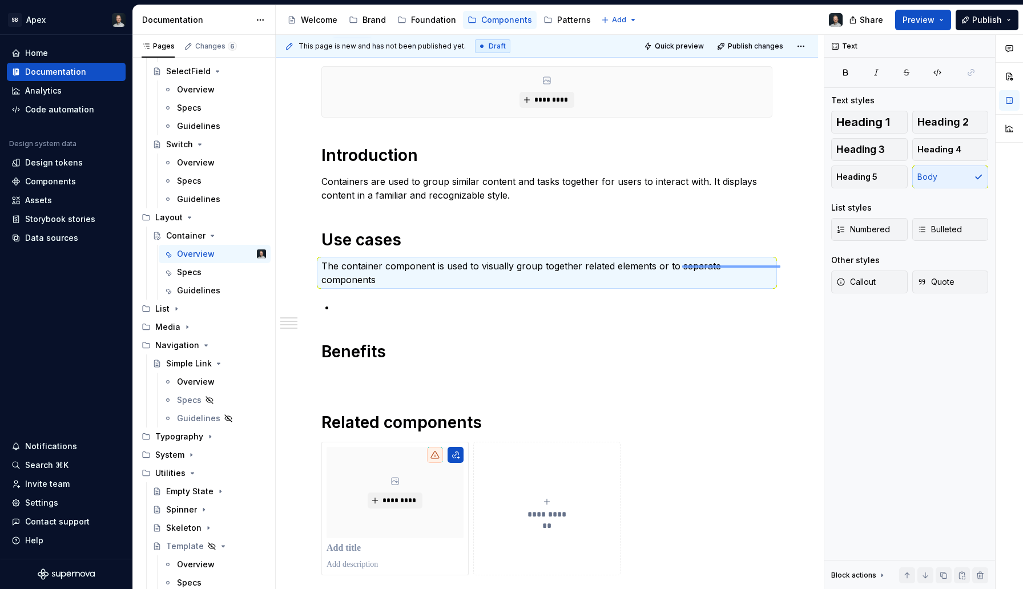
drag, startPoint x: 781, startPoint y: 267, endPoint x: 681, endPoint y: 264, distance: 99.4
click at [681, 264] on div "**********" at bounding box center [550, 312] width 548 height 555
click at [681, 264] on p "The container component is used to visually group together related elements or …" at bounding box center [547, 272] width 451 height 27
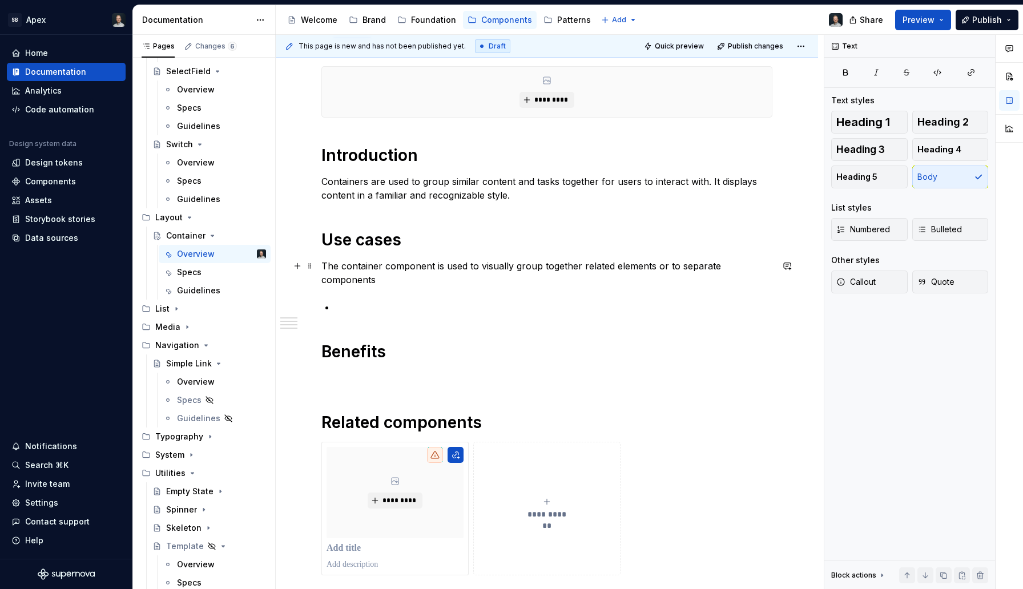
click at [676, 267] on p "The container component is used to visually group together related elements or …" at bounding box center [547, 272] width 451 height 27
drag, startPoint x: 676, startPoint y: 267, endPoint x: 773, endPoint y: 267, distance: 97.1
click at [773, 267] on p "The container component is used to visually group together related elements or …" at bounding box center [547, 272] width 451 height 27
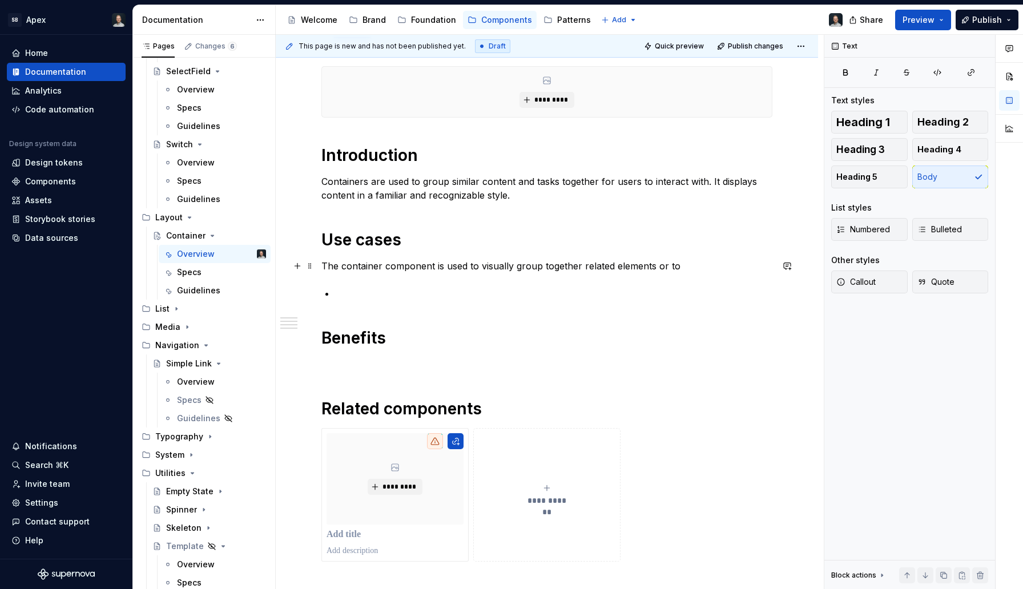
click at [680, 268] on p "The container component is used to visually group together related elements or …" at bounding box center [547, 266] width 451 height 14
click at [662, 267] on p "The container component is used to visually group together related elements or …" at bounding box center [547, 266] width 451 height 14
drag, startPoint x: 676, startPoint y: 268, endPoint x: 609, endPoint y: 266, distance: 66.8
click at [609, 266] on p "The container component is used to visually group together related elements or …" at bounding box center [547, 266] width 451 height 14
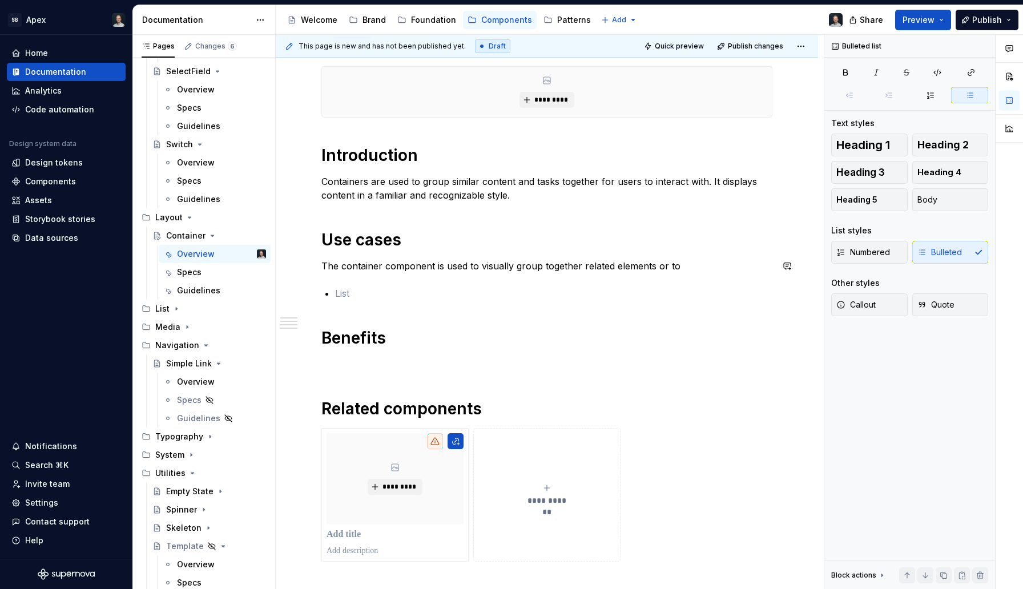
click at [588, 274] on div "**********" at bounding box center [547, 314] width 451 height 496
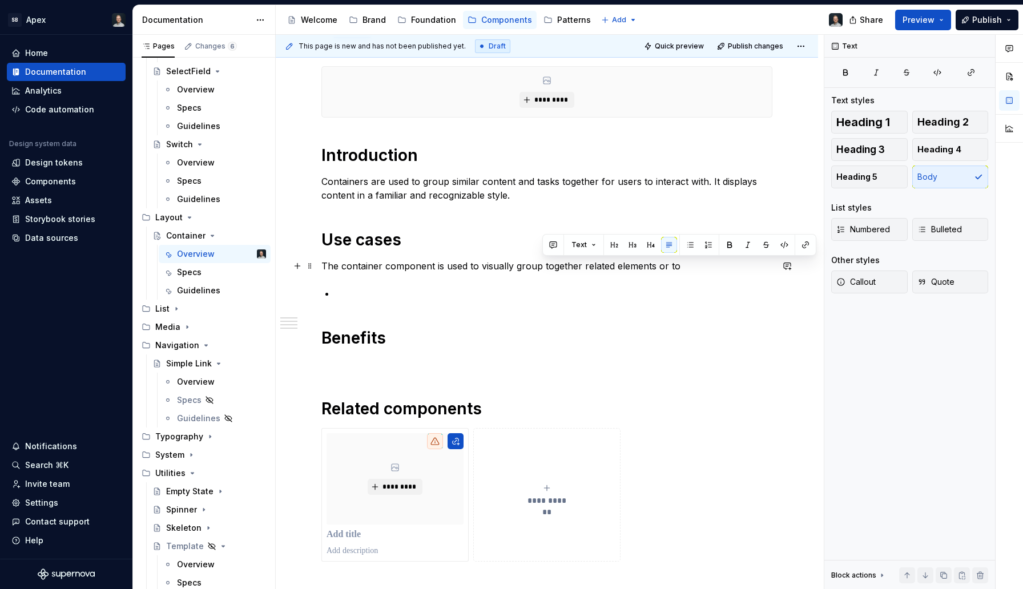
drag, startPoint x: 677, startPoint y: 266, endPoint x: 541, endPoint y: 268, distance: 135.9
click at [541, 268] on p "The container component is used to visually group together related elements or …" at bounding box center [547, 266] width 451 height 14
click at [481, 275] on div "**********" at bounding box center [547, 314] width 451 height 496
drag, startPoint x: 513, startPoint y: 264, endPoint x: 627, endPoint y: 264, distance: 114.2
click at [627, 264] on p "The container component is used to visually group together related elements or …" at bounding box center [547, 266] width 451 height 14
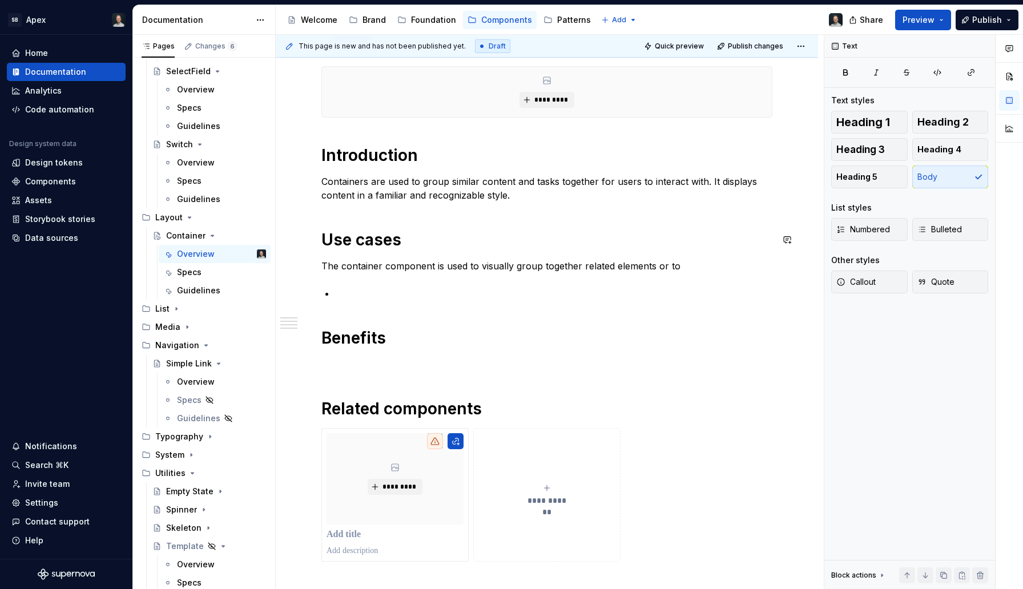
click at [669, 258] on div "**********" at bounding box center [547, 314] width 451 height 496
click at [680, 266] on p "The container component is used to visually group together related elements or …" at bounding box center [547, 266] width 451 height 14
drag, startPoint x: 680, startPoint y: 266, endPoint x: 515, endPoint y: 270, distance: 164.5
click at [515, 270] on p "The container component is used to visually group together related elements or …" at bounding box center [547, 266] width 451 height 14
drag, startPoint x: 673, startPoint y: 265, endPoint x: 479, endPoint y: 266, distance: 194.2
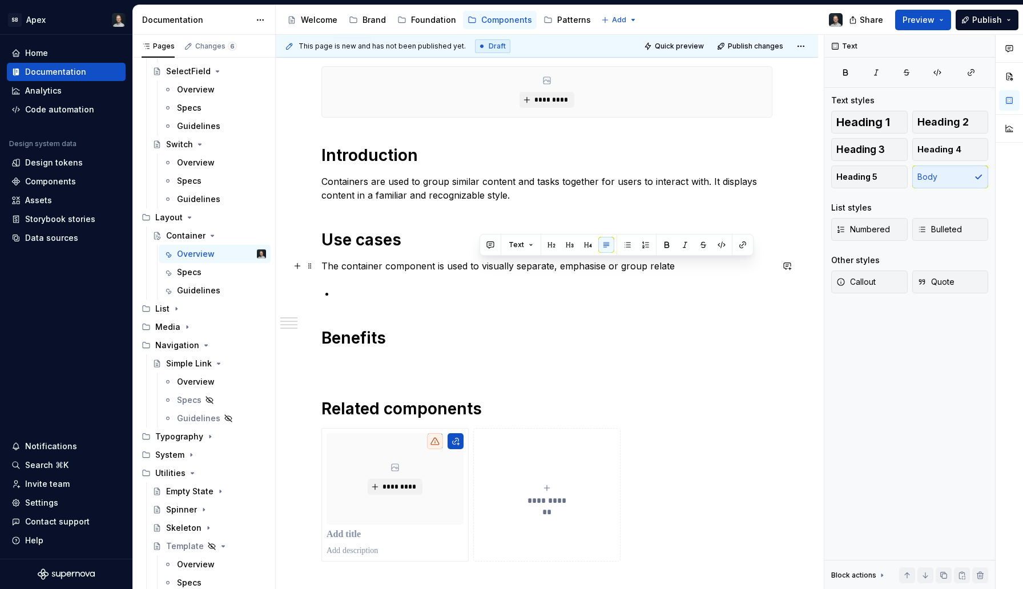
click at [479, 266] on p "The container component is used to visually separate, emphasise or group relate" at bounding box center [547, 266] width 451 height 14
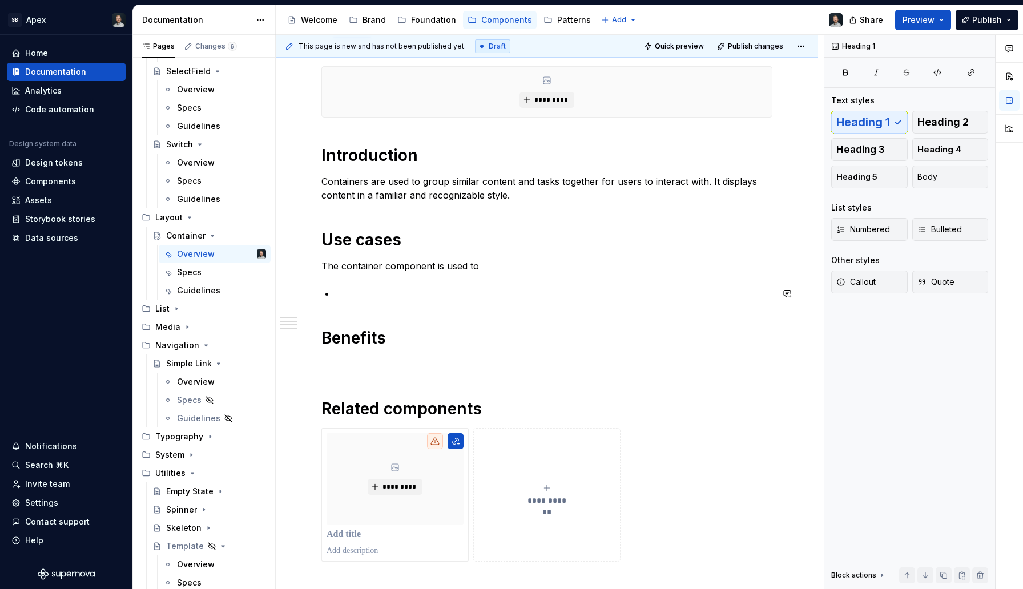
click at [477, 303] on div "**********" at bounding box center [547, 314] width 451 height 496
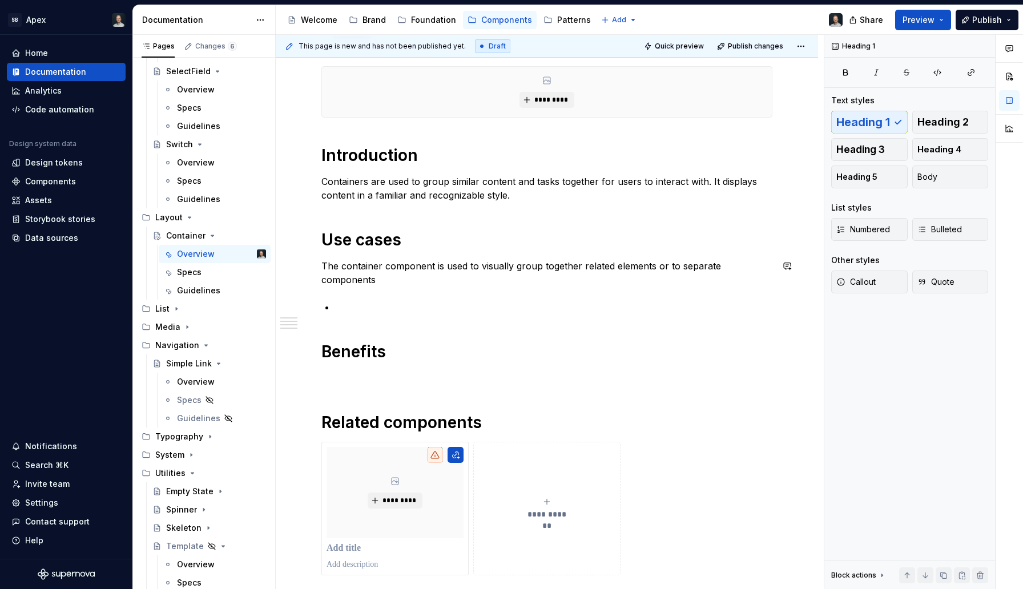
click at [660, 255] on div "**********" at bounding box center [547, 320] width 451 height 509
click at [682, 262] on p "The container component is used to visually group together related elements or …" at bounding box center [547, 272] width 451 height 27
drag, startPoint x: 776, startPoint y: 267, endPoint x: 666, endPoint y: 266, distance: 109.7
click at [666, 266] on p "The container component is used to visually group together related elements or …" at bounding box center [547, 272] width 451 height 27
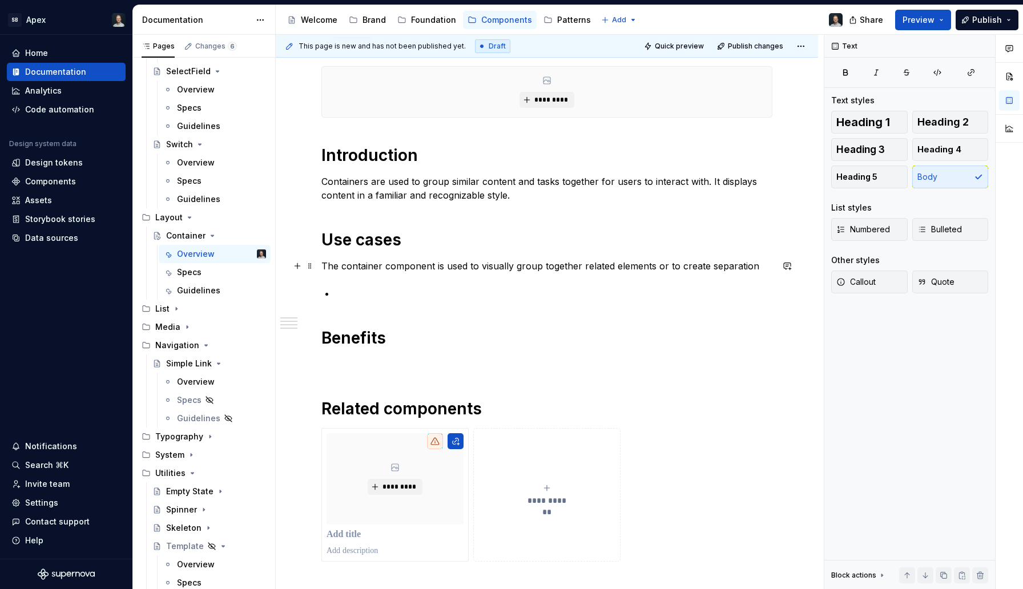
click at [661, 267] on p "The container component is used to visually group together related elements or …" at bounding box center [547, 266] width 451 height 14
click at [729, 266] on p "The container component is used to visually group together related elements or …" at bounding box center [547, 266] width 451 height 14
drag, startPoint x: 752, startPoint y: 268, endPoint x: 658, endPoint y: 269, distance: 93.7
click at [658, 269] on p "The container component is used to visually group together related elements or …" at bounding box center [547, 266] width 451 height 14
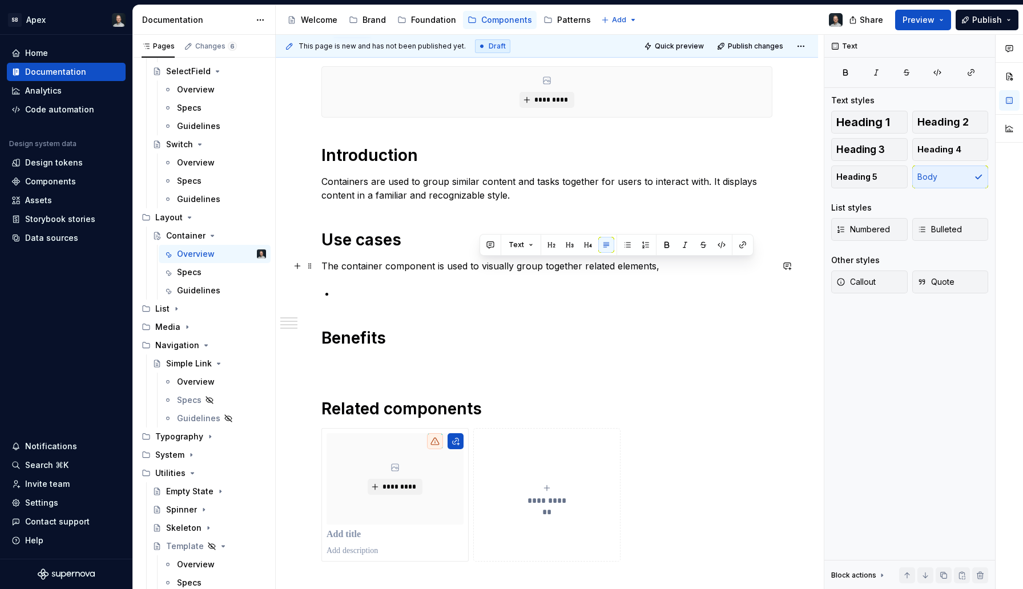
drag, startPoint x: 662, startPoint y: 267, endPoint x: 479, endPoint y: 268, distance: 183.3
click at [479, 268] on p "The container component is used to visually group together related elements," at bounding box center [547, 266] width 451 height 14
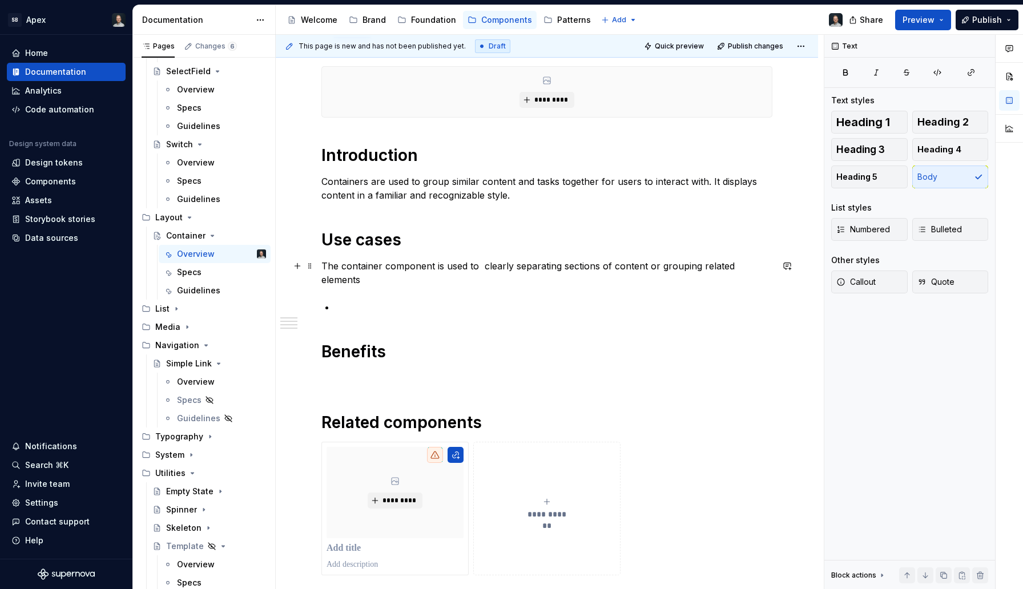
click at [483, 266] on p "The container component is used to clearly separating sections of content or gr…" at bounding box center [547, 272] width 451 height 27
click at [511, 266] on p "The container component is used to clearly separating sections of content or gr…" at bounding box center [547, 272] width 451 height 27
click at [497, 264] on p "The container component is used to clearly separating sections of content or gr…" at bounding box center [547, 272] width 451 height 27
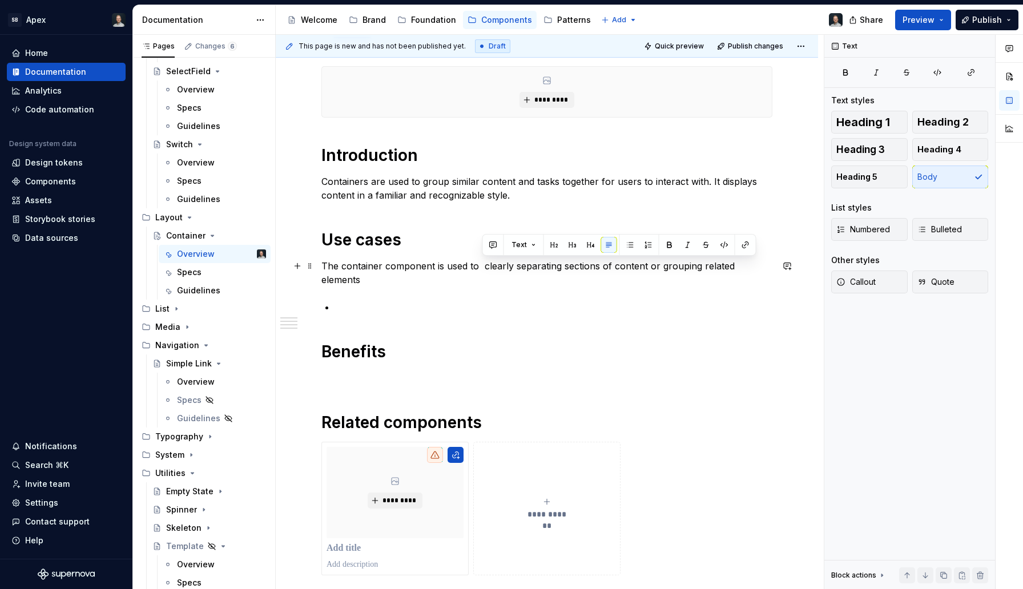
click at [480, 268] on p "The container component is used to clearly separating sections of content or gr…" at bounding box center [547, 272] width 451 height 27
click at [488, 267] on p "The container component is used to clearly separating sections of content or gr…" at bounding box center [547, 272] width 451 height 27
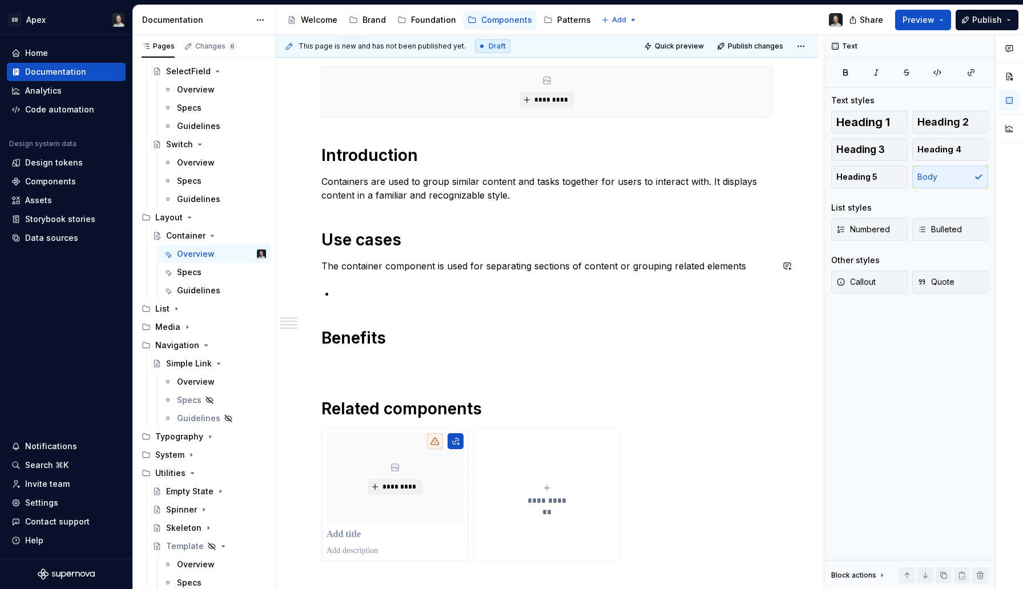
click at [456, 280] on div "**********" at bounding box center [547, 314] width 451 height 496
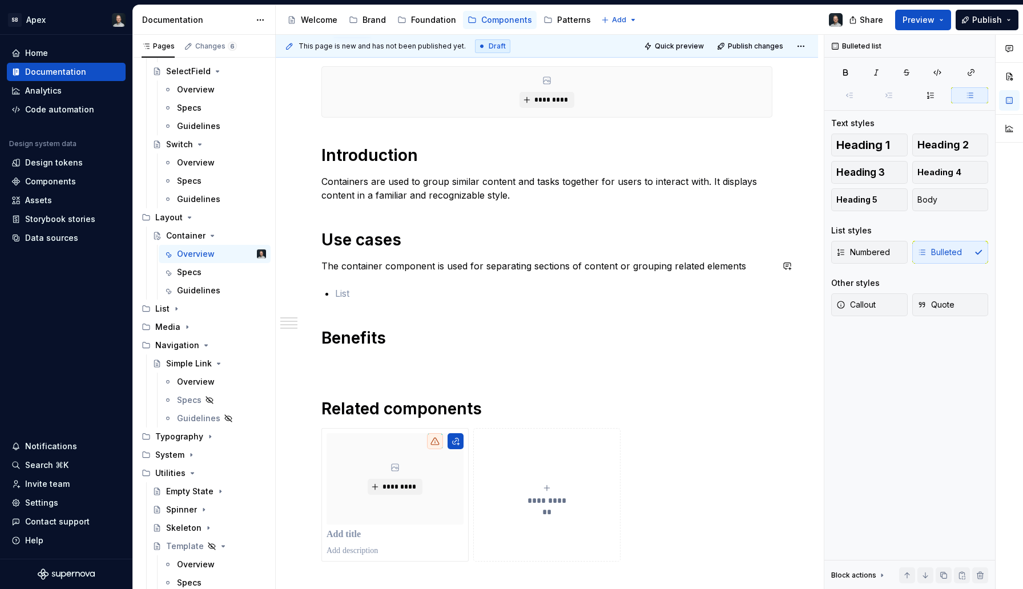
click at [435, 281] on div "**********" at bounding box center [547, 314] width 451 height 496
click at [744, 266] on p "The container component is used for separating sections of content or grouping …" at bounding box center [547, 266] width 451 height 14
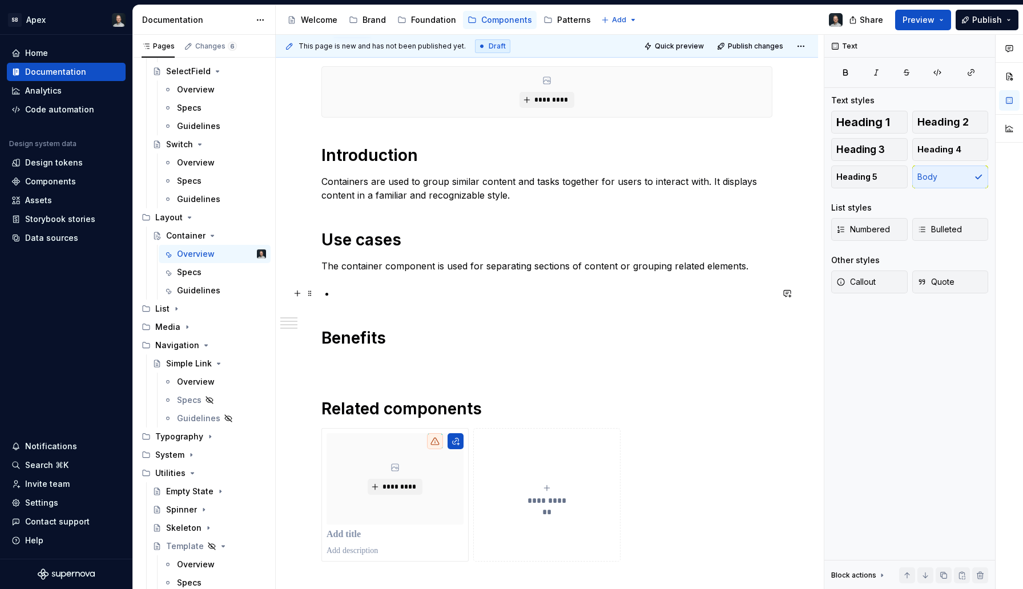
click at [633, 288] on p at bounding box center [553, 294] width 437 height 14
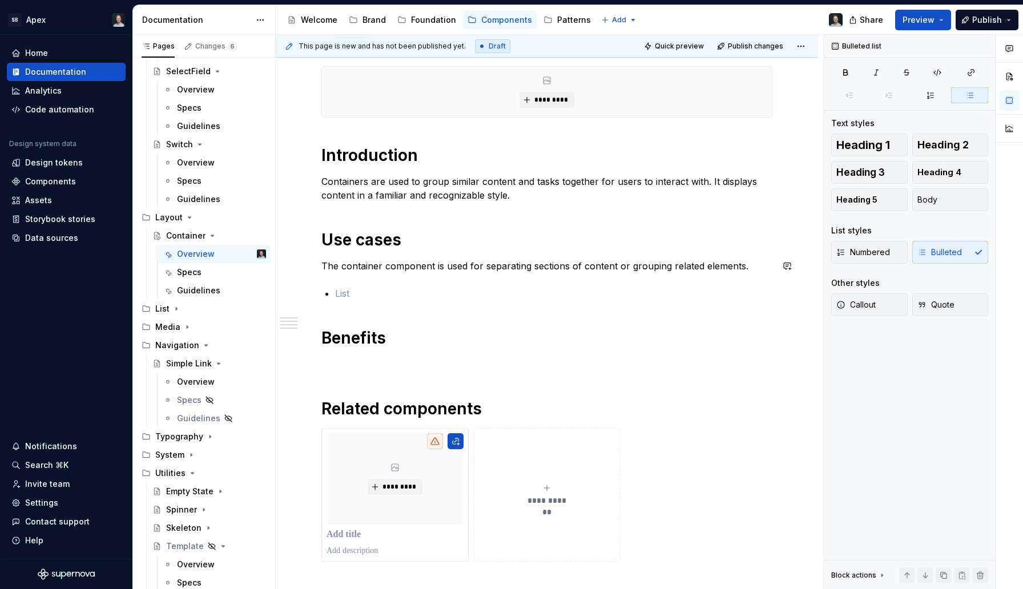
click at [614, 282] on div "**********" at bounding box center [547, 314] width 451 height 496
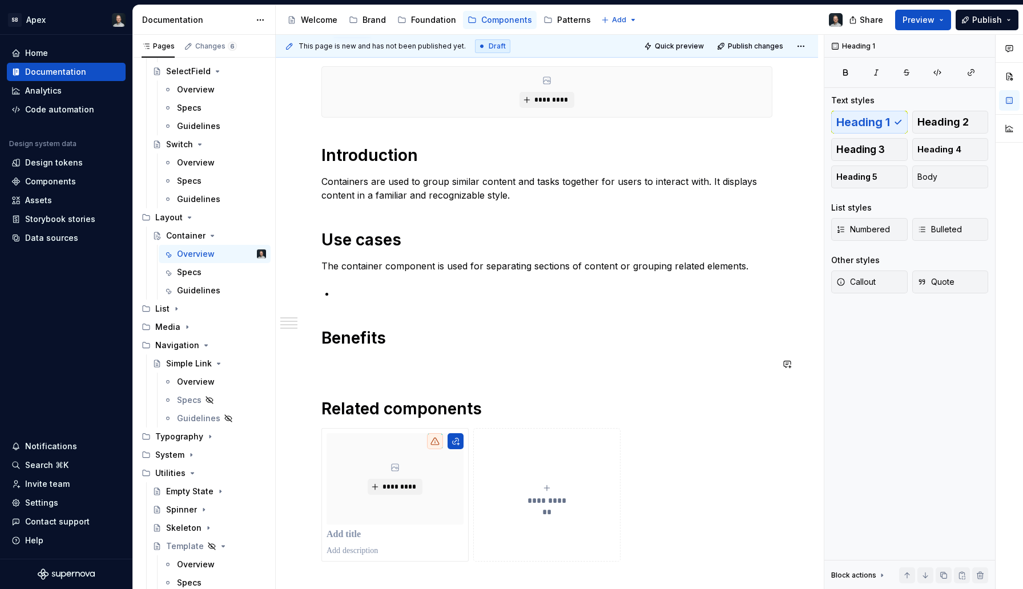
click at [477, 380] on div "**********" at bounding box center [547, 314] width 451 height 496
click at [457, 367] on p at bounding box center [547, 364] width 451 height 14
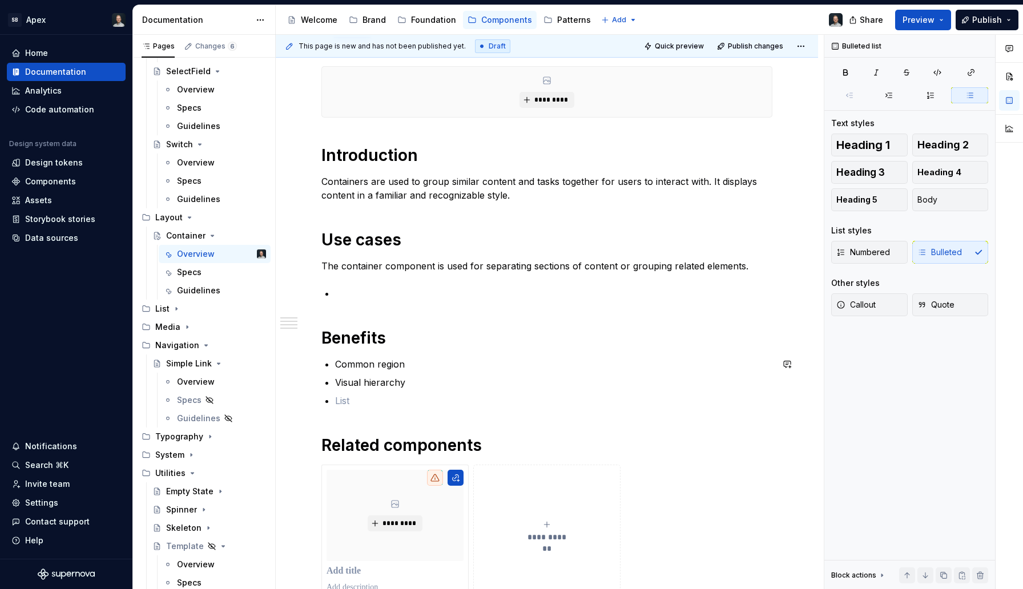
scroll to position [243, 0]
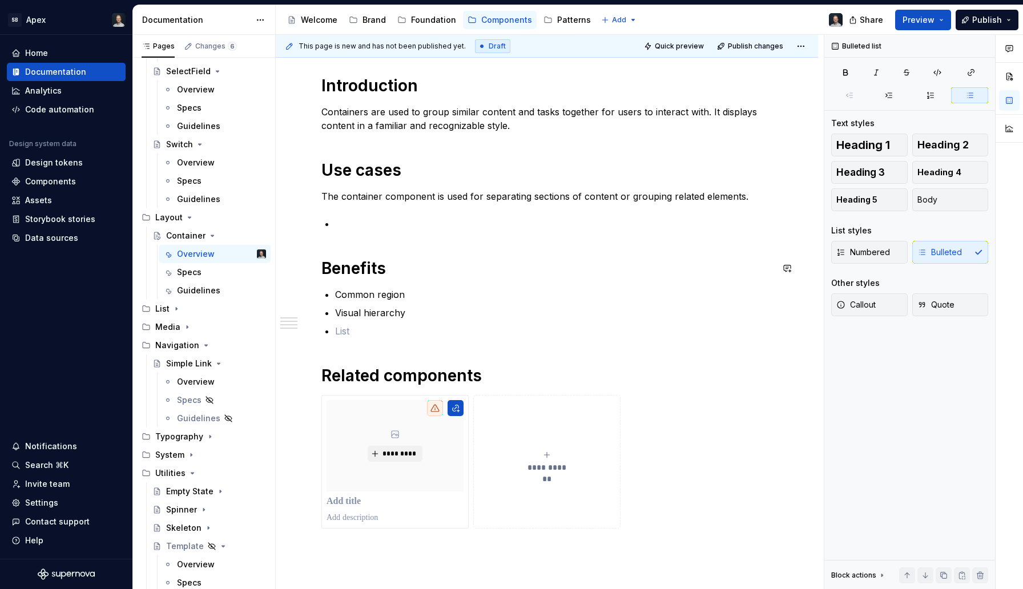
click at [403, 220] on p at bounding box center [553, 224] width 437 height 14
click at [421, 226] on p "Grouping list items" at bounding box center [553, 224] width 437 height 14
click at [342, 222] on p "Grouping list items" at bounding box center [553, 224] width 437 height 14
click at [542, 227] on p "Containers can be used for grouping list items" at bounding box center [553, 224] width 437 height 14
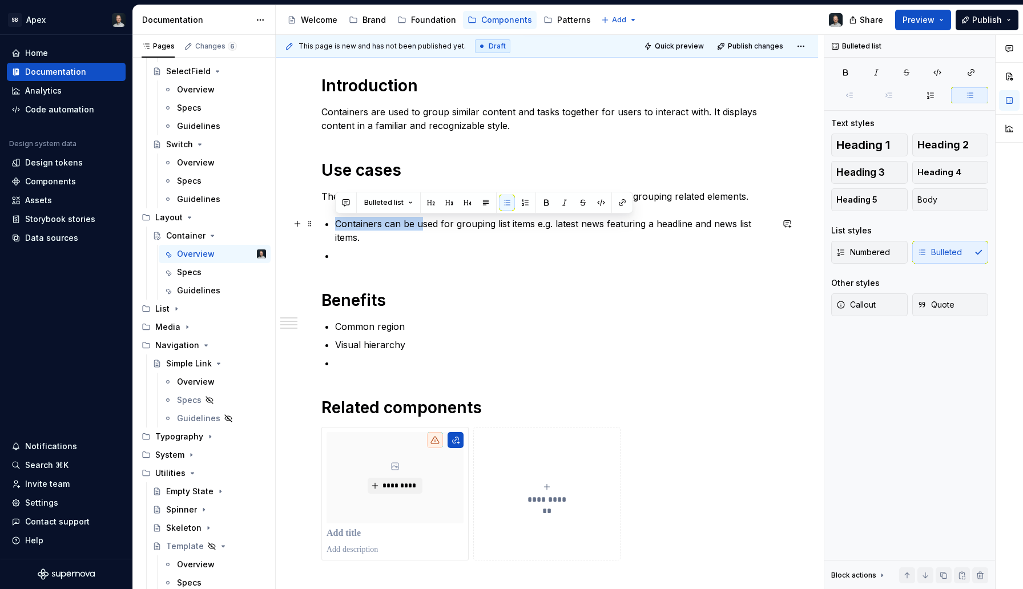
drag, startPoint x: 421, startPoint y: 224, endPoint x: 335, endPoint y: 222, distance: 86.3
click at [335, 222] on p "Containers can be used for grouping list items e.g. latest news featuring a hea…" at bounding box center [553, 230] width 437 height 27
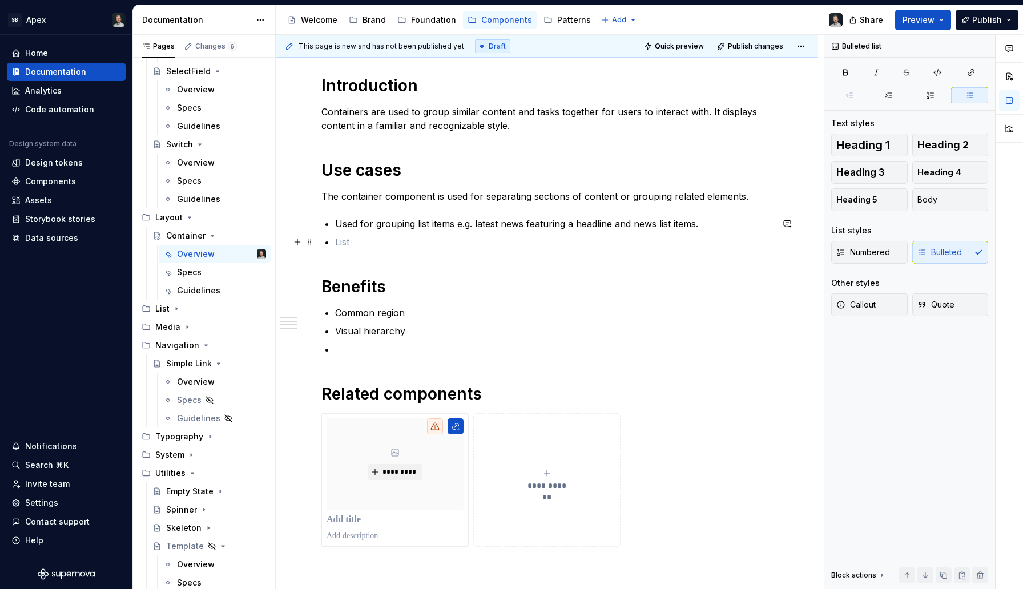
click at [343, 240] on p at bounding box center [553, 242] width 437 height 14
click at [346, 246] on p at bounding box center [553, 242] width 437 height 14
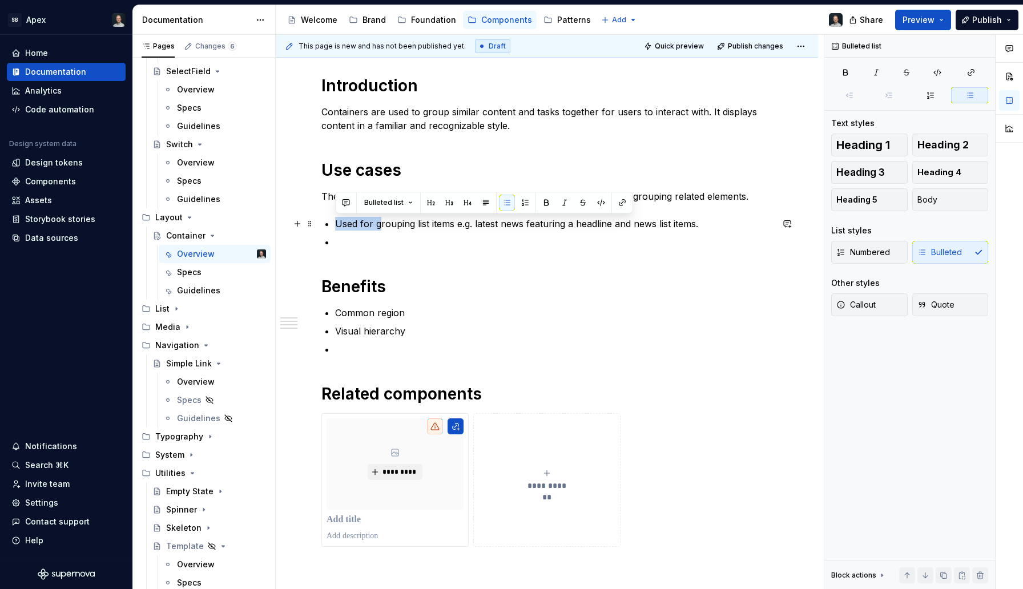
drag, startPoint x: 379, startPoint y: 226, endPoint x: 331, endPoint y: 224, distance: 48.0
click at [331, 224] on div "**********" at bounding box center [547, 272] width 451 height 551
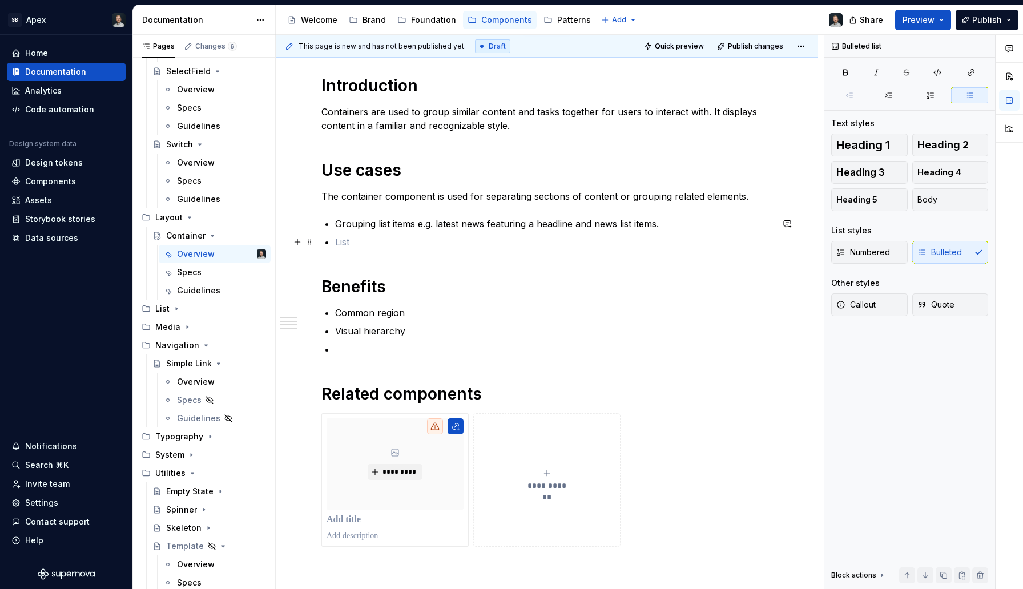
click at [344, 243] on p at bounding box center [553, 242] width 437 height 14
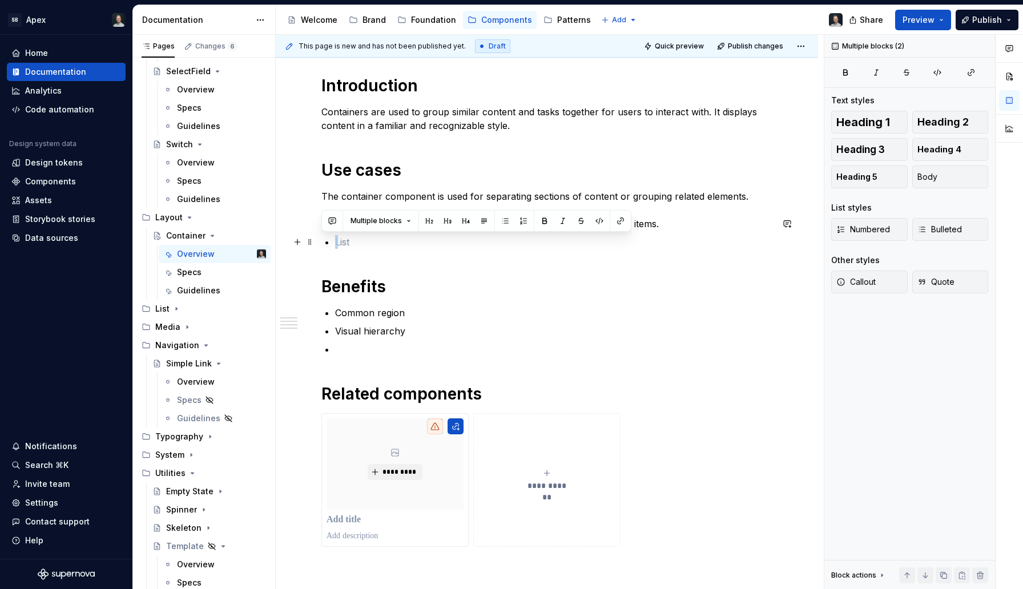
click at [344, 243] on p at bounding box center [553, 242] width 437 height 14
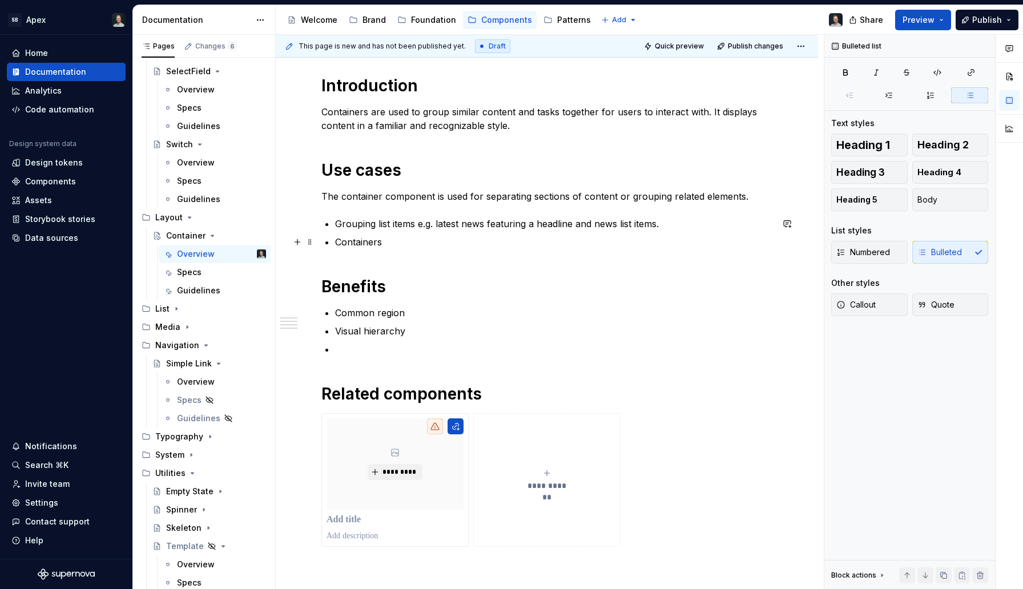
click at [368, 246] on p "Containers" at bounding box center [553, 242] width 437 height 14
click at [335, 223] on div "**********" at bounding box center [547, 272] width 451 height 551
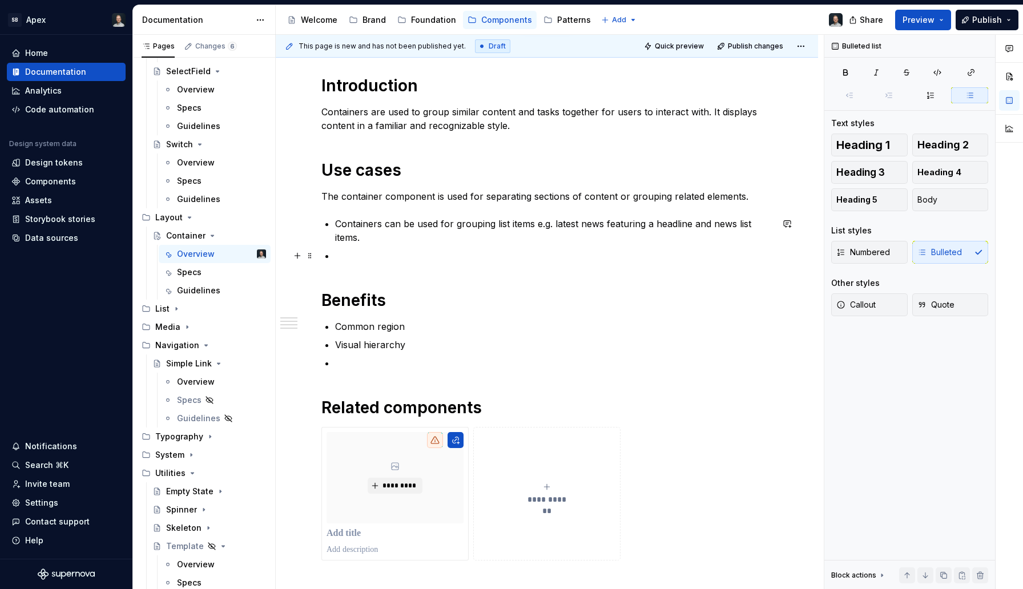
click at [353, 256] on p at bounding box center [553, 256] width 437 height 14
click at [353, 255] on p at bounding box center [553, 256] width 437 height 14
click at [370, 252] on p at bounding box center [553, 256] width 437 height 14
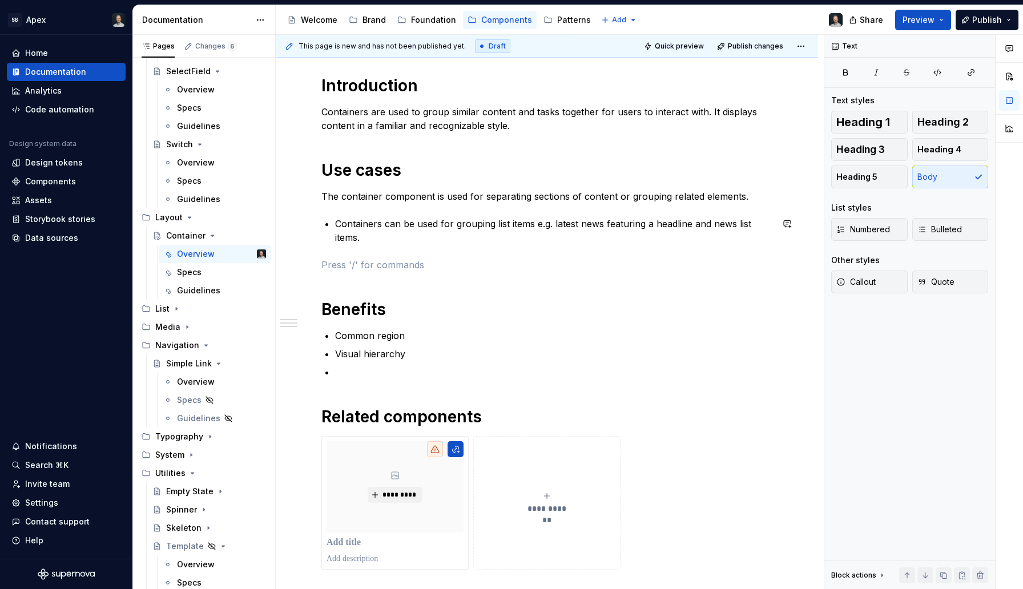
click at [367, 243] on p "Containers can be used for grouping list items e.g. latest news featuring a hea…" at bounding box center [553, 230] width 437 height 27
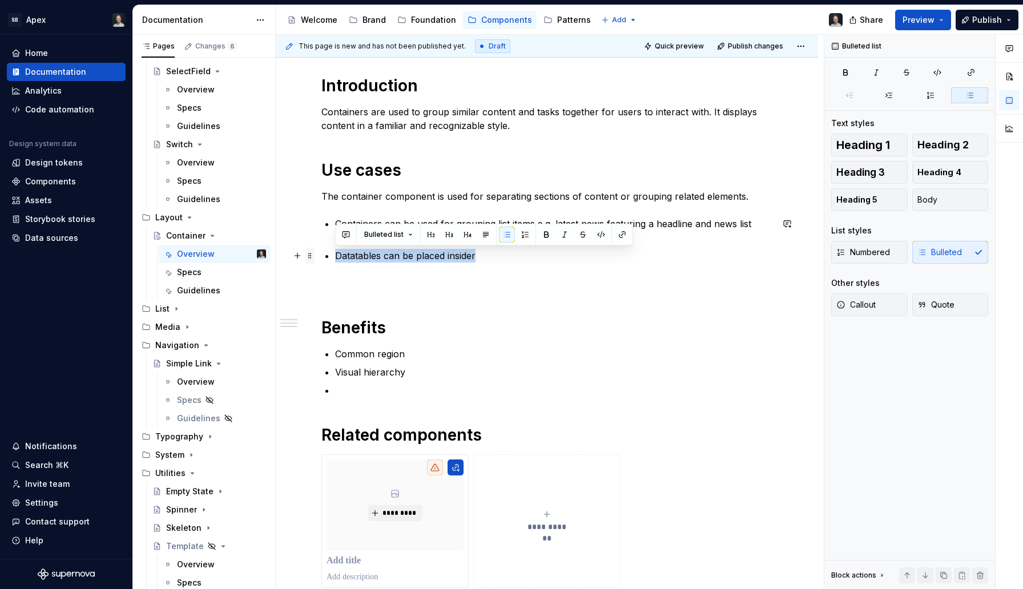
drag, startPoint x: 488, startPoint y: 256, endPoint x: 310, endPoint y: 260, distance: 178.8
click at [322, 260] on div "**********" at bounding box center [547, 299] width 451 height 605
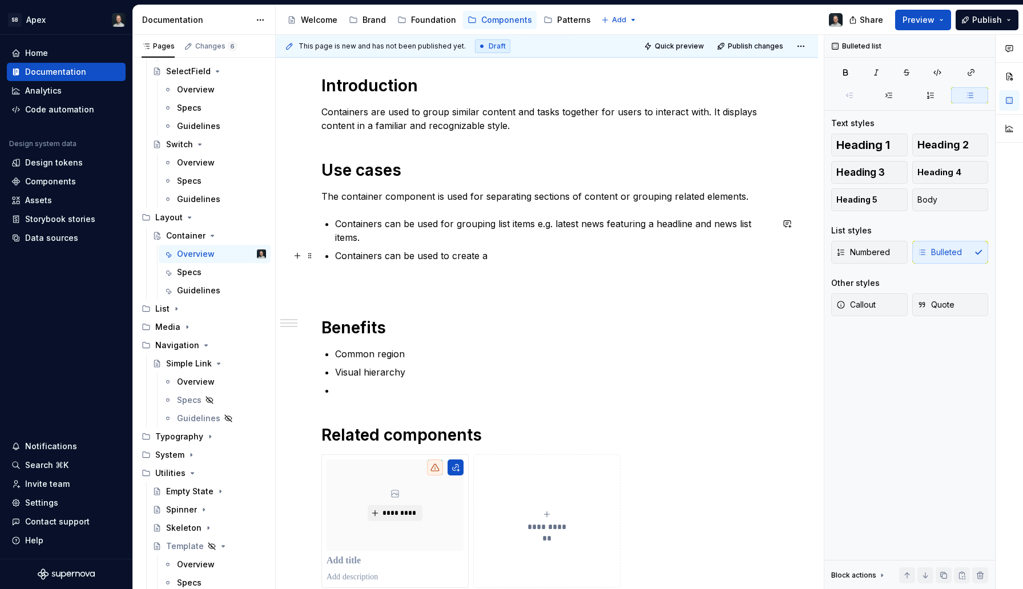
click at [465, 260] on p "Containers can be used to create a" at bounding box center [553, 256] width 437 height 14
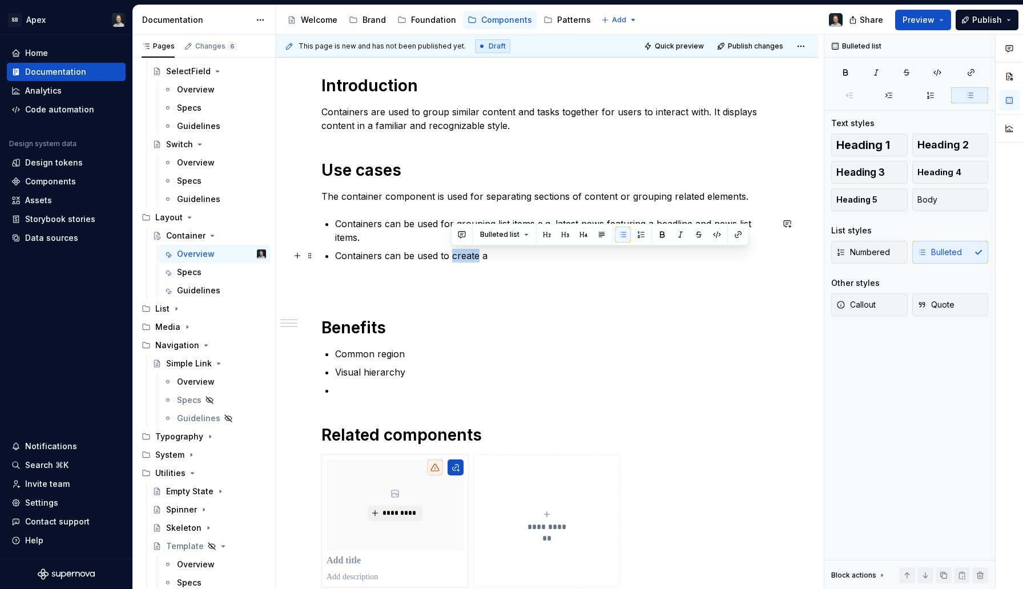
click at [465, 260] on p "Containers can be used to create a" at bounding box center [553, 256] width 437 height 14
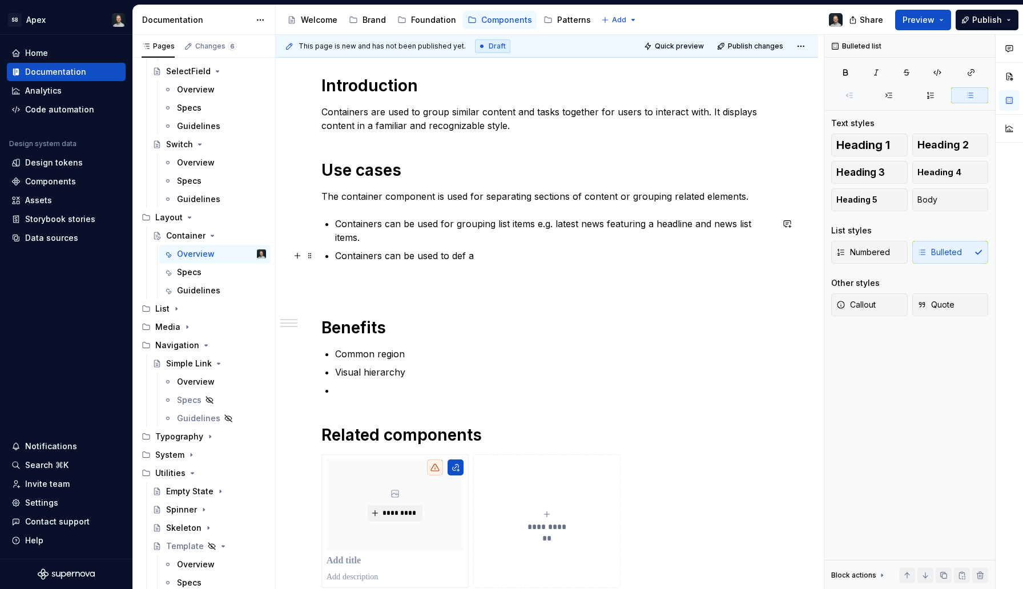
click at [457, 258] on p "Containers can be used to def a" at bounding box center [553, 256] width 437 height 14
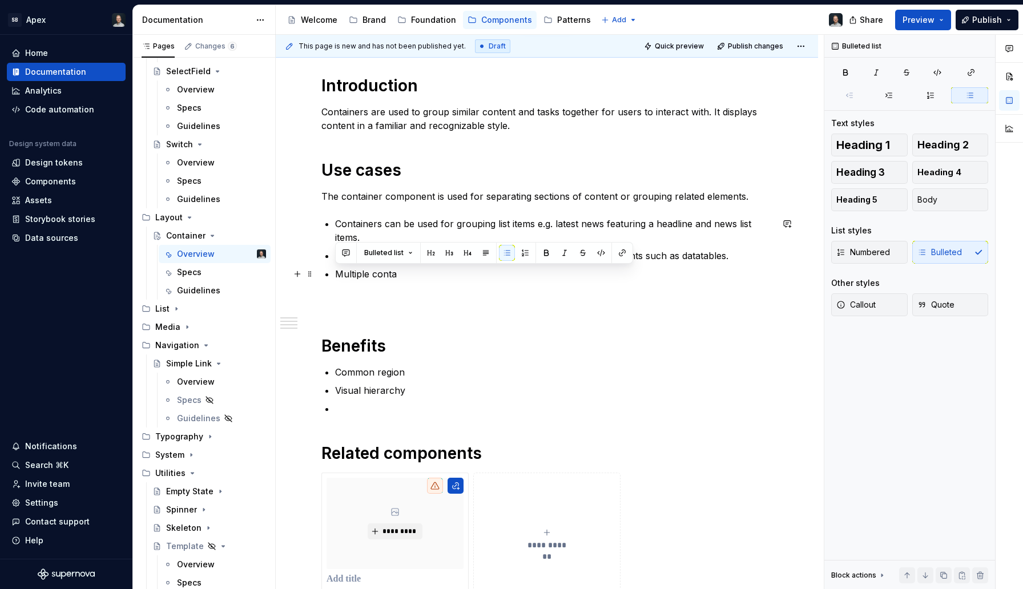
drag, startPoint x: 408, startPoint y: 274, endPoint x: 328, endPoint y: 275, distance: 80.0
click at [335, 275] on li "Multiple conta" at bounding box center [553, 274] width 437 height 14
click at [632, 271] on p "Multiple containers can be used to separate groups of content e.g. Top gainers" at bounding box center [553, 274] width 437 height 14
click at [684, 277] on p "Multiple containers can be used to separate groups of content e.g. top gainers" at bounding box center [553, 274] width 437 height 14
click at [724, 278] on p "Multiple containers can be used to separate groups of content e.g. top gainers …" at bounding box center [553, 274] width 437 height 14
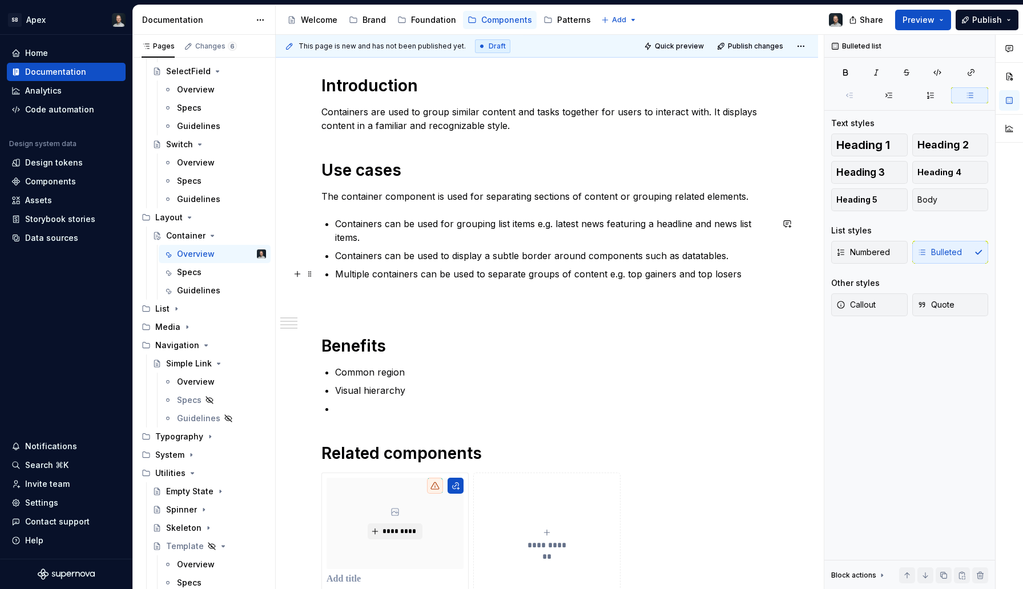
click at [743, 278] on p "Multiple containers can be used to separate groups of content e.g. top gainers …" at bounding box center [553, 274] width 437 height 14
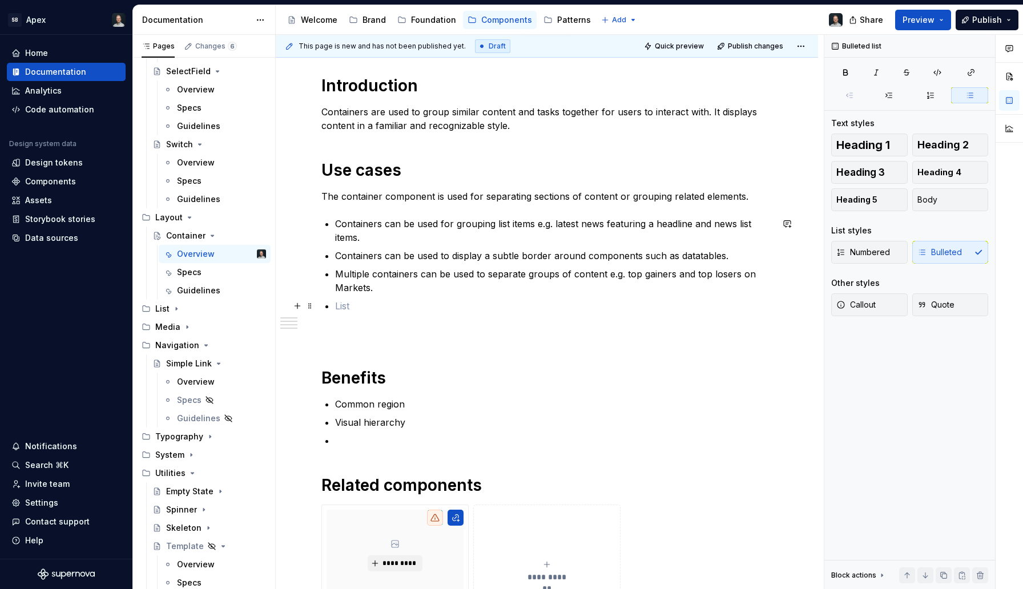
click at [499, 299] on ul "Containers can be used for grouping list items e.g. latest news featuring a hea…" at bounding box center [553, 265] width 437 height 96
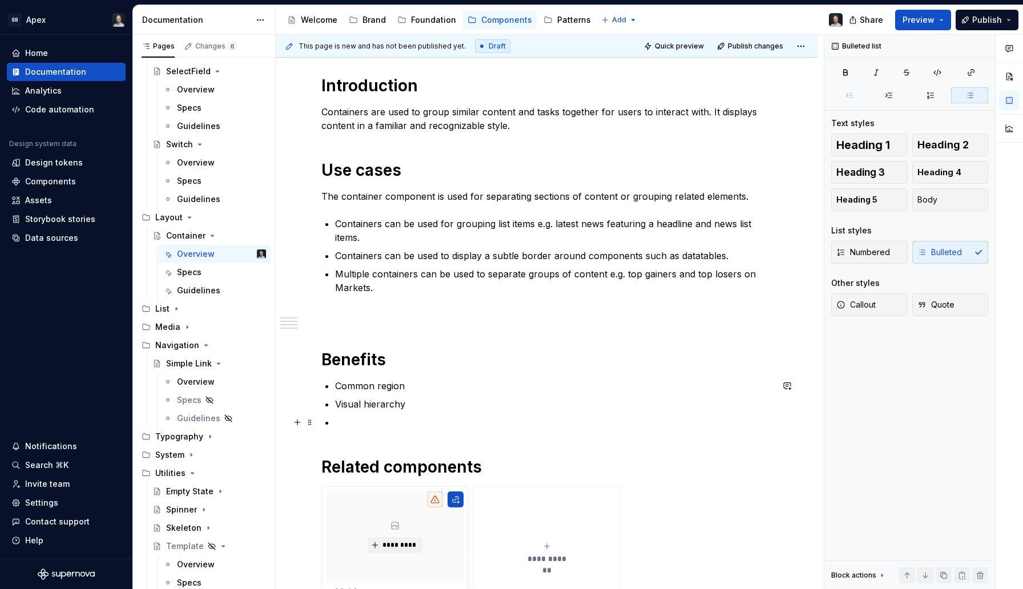
click at [401, 416] on p at bounding box center [553, 423] width 437 height 14
click at [393, 388] on p "Common region" at bounding box center [553, 386] width 437 height 14
click at [411, 385] on p "Common region" at bounding box center [553, 386] width 437 height 14
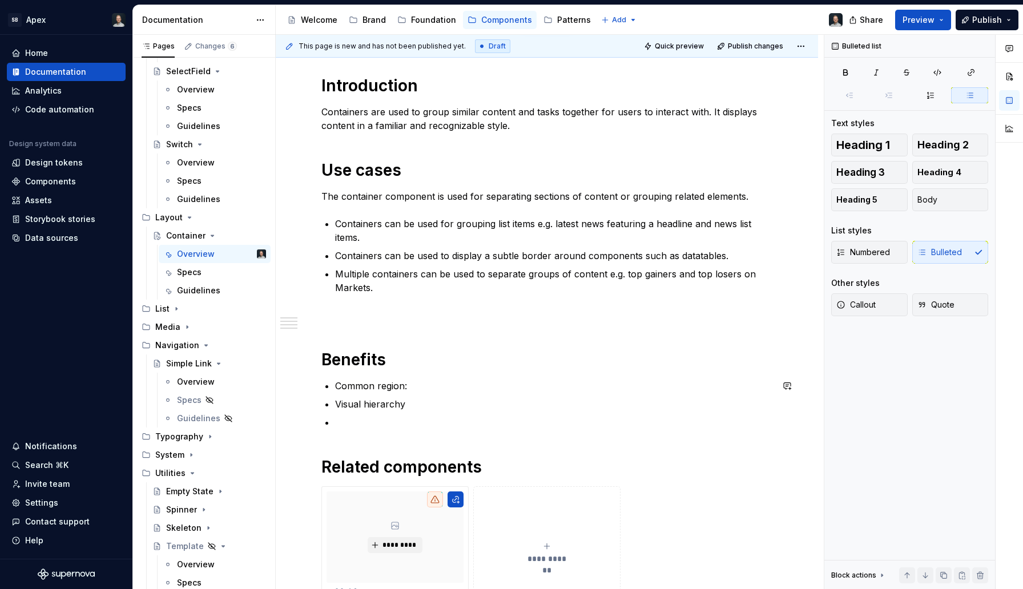
click at [375, 381] on p "Common region:" at bounding box center [553, 386] width 437 height 14
click at [372, 385] on p "Help establish" at bounding box center [553, 386] width 437 height 14
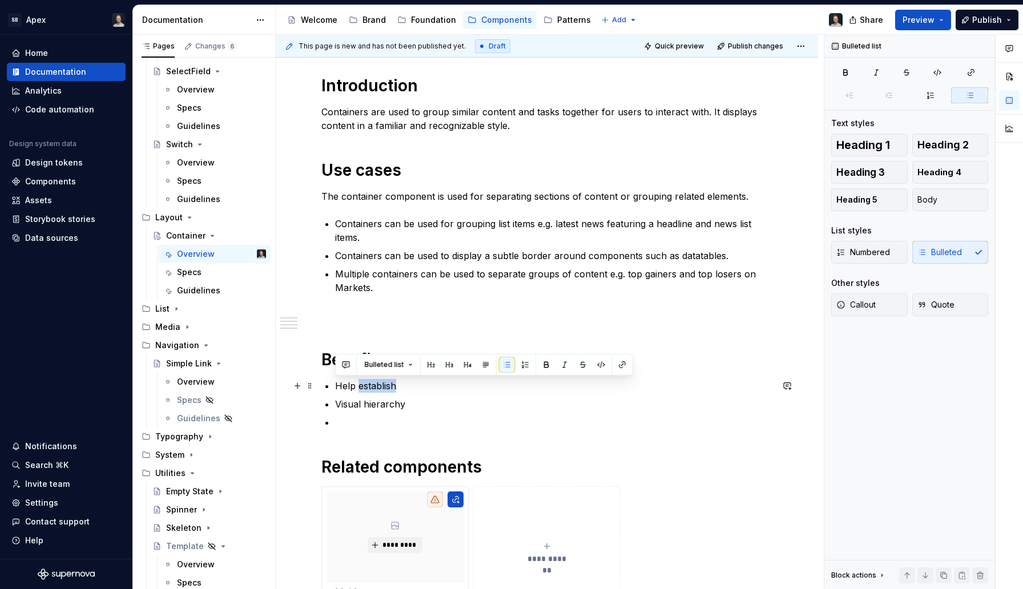
click at [372, 385] on p "Help establish" at bounding box center [553, 386] width 437 height 14
click at [451, 388] on p "Containers support percieved grouping" at bounding box center [553, 386] width 437 height 14
click at [445, 387] on p "Containers support percieved grouping" at bounding box center [553, 386] width 437 height 14
click at [491, 387] on p "Containers support perceived grouping" at bounding box center [553, 386] width 437 height 14
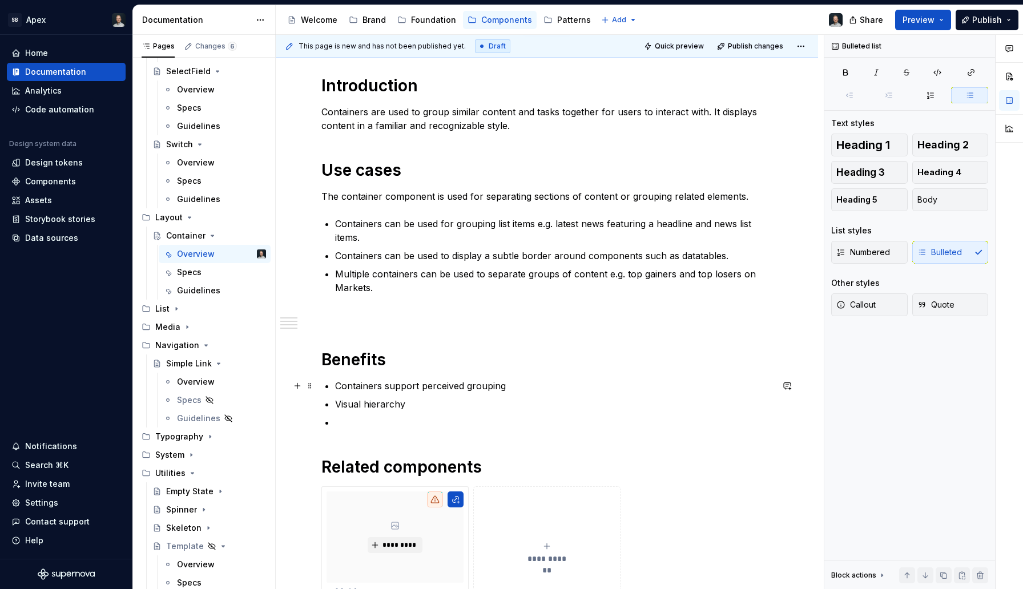
click at [506, 388] on p "Containers support perceived grouping" at bounding box center [553, 386] width 437 height 14
click at [399, 385] on p "Containers support perceived grouping and" at bounding box center [553, 386] width 437 height 14
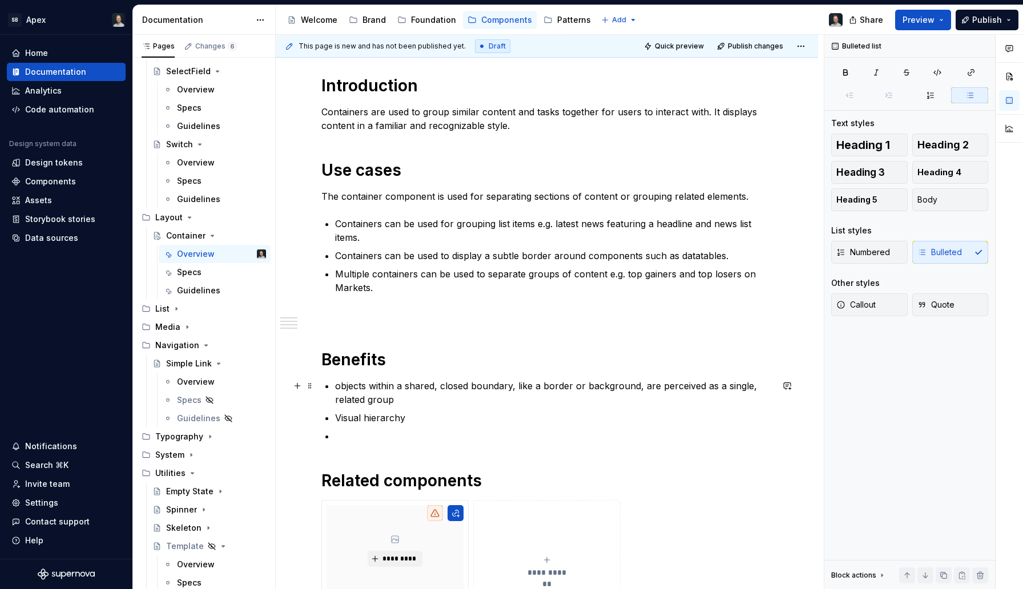
click at [338, 385] on p "objects within a shared, closed boundary, like a border or background, are perc…" at bounding box center [553, 392] width 437 height 27
click at [503, 385] on p "Objects within a shared, closed boundary, like a border or background, are perc…" at bounding box center [553, 392] width 437 height 27
click at [443, 387] on p "Objects within a shared, closed boundary, like a border or background, are perc…" at bounding box center [553, 392] width 437 height 27
click at [541, 388] on p "Objects within a shared, closed boundary, like a border or background, are perc…" at bounding box center [553, 392] width 437 height 27
click at [560, 389] on p "Objects within a shared, closed boundary, like a border or background, are perc…" at bounding box center [553, 392] width 437 height 27
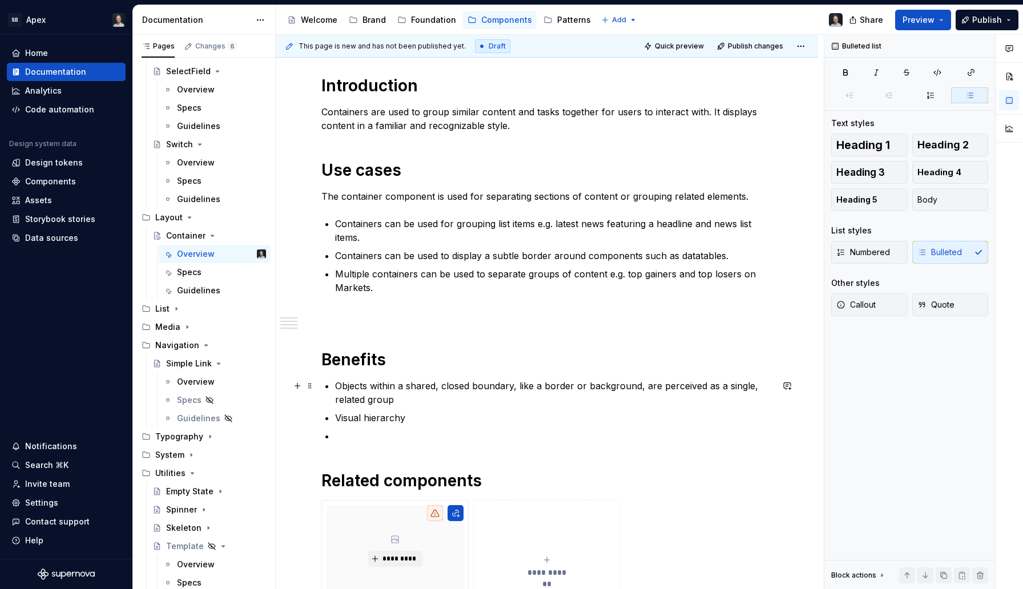
click at [532, 388] on p "Objects within a shared, closed boundary, like a border or background, are perc…" at bounding box center [553, 392] width 437 height 27
click at [573, 389] on p "Objects within a shared, closed boundary, like a border or background, are perc…" at bounding box center [553, 392] width 437 height 27
click at [404, 399] on p "Objects within a shared, closed boundary, like a border or background, are perc…" at bounding box center [553, 392] width 437 height 27
click at [394, 392] on p "Objects within a shared, closed boundary, like a border or background, are perc…" at bounding box center [553, 392] width 437 height 27
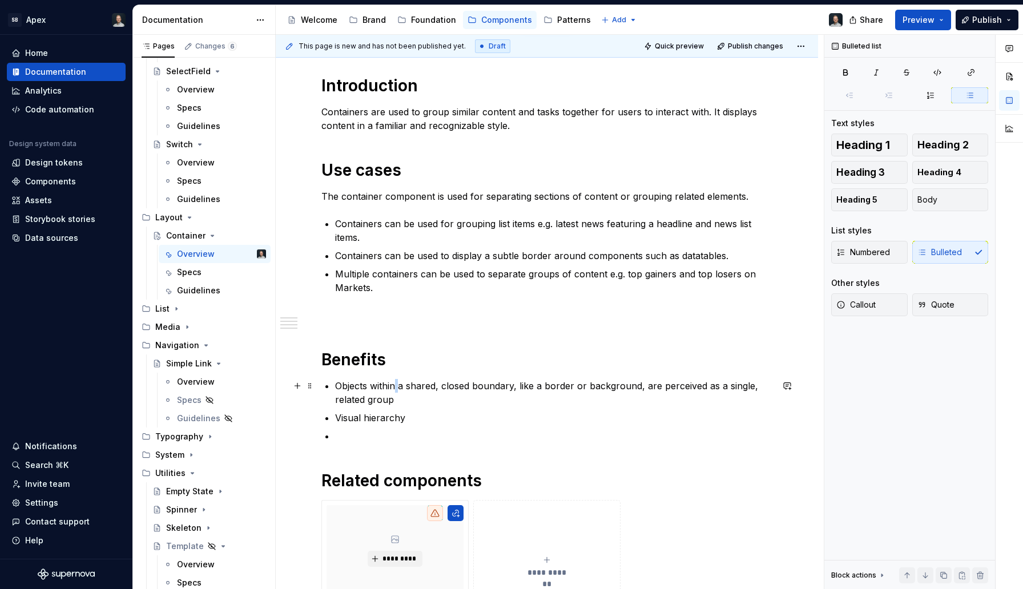
click at [394, 392] on p "Objects within a shared, closed boundary, like a border or background, are perc…" at bounding box center [553, 392] width 437 height 27
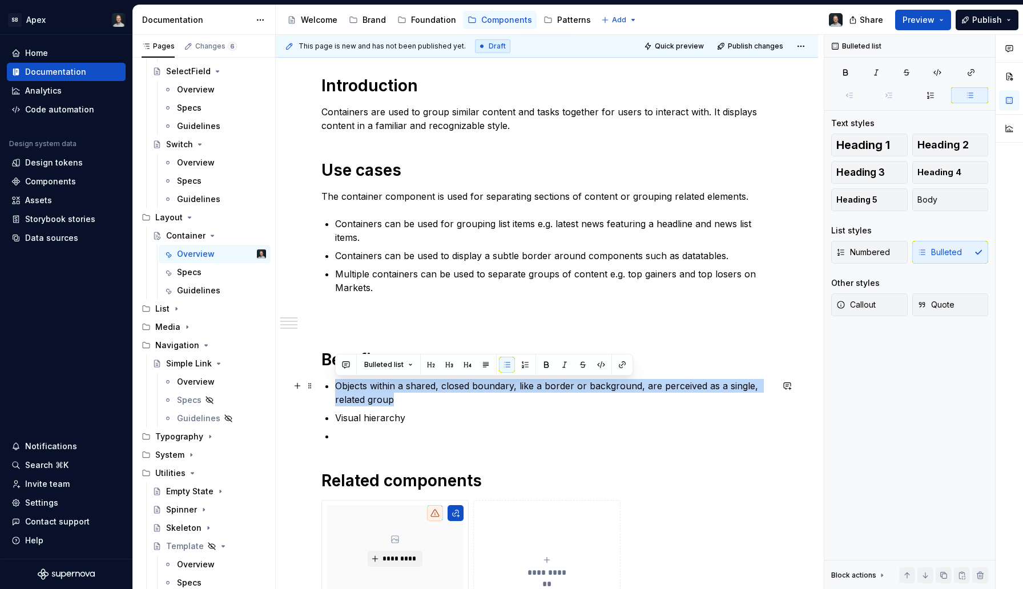
click at [394, 392] on p "Objects within a shared, closed boundary, like a border or background, are perc…" at bounding box center [553, 392] width 437 height 27
copy p "Objects within a shared, closed boundary, like a border or background, are perc…"
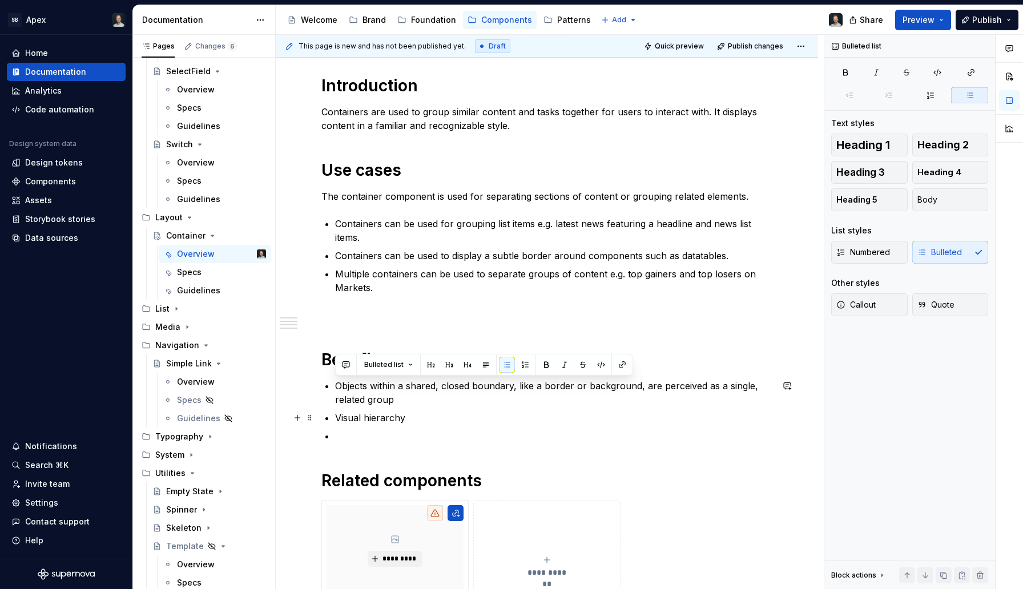
click at [472, 408] on ul "Objects within a shared, closed boundary, like a border or background, are perc…" at bounding box center [553, 411] width 437 height 64
click at [455, 398] on p "Objects within a shared, closed boundary, like a border or background, are perc…" at bounding box center [553, 392] width 437 height 27
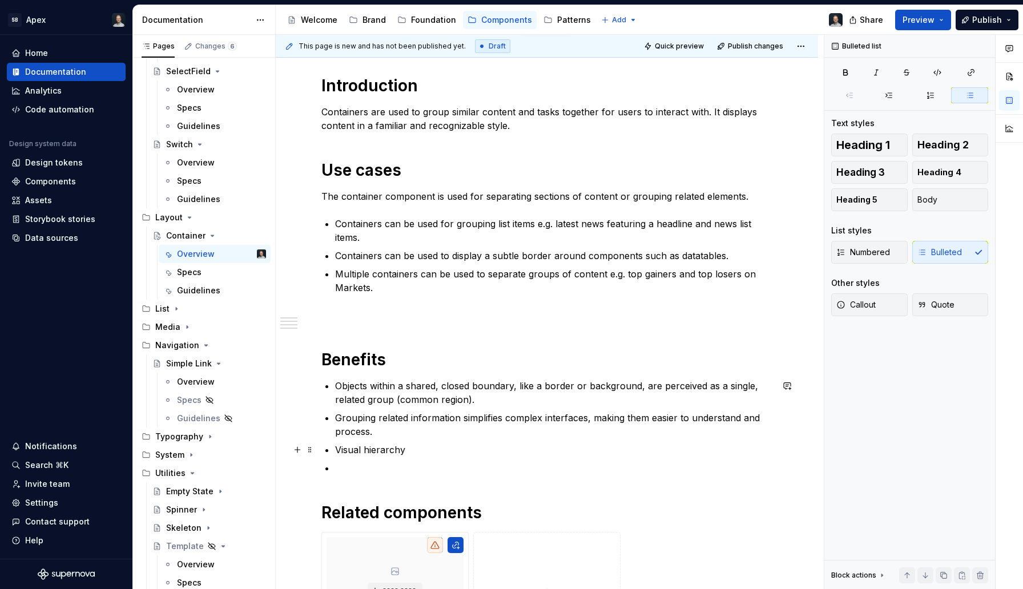
click at [381, 452] on p "Visual hierarchy" at bounding box center [553, 450] width 437 height 14
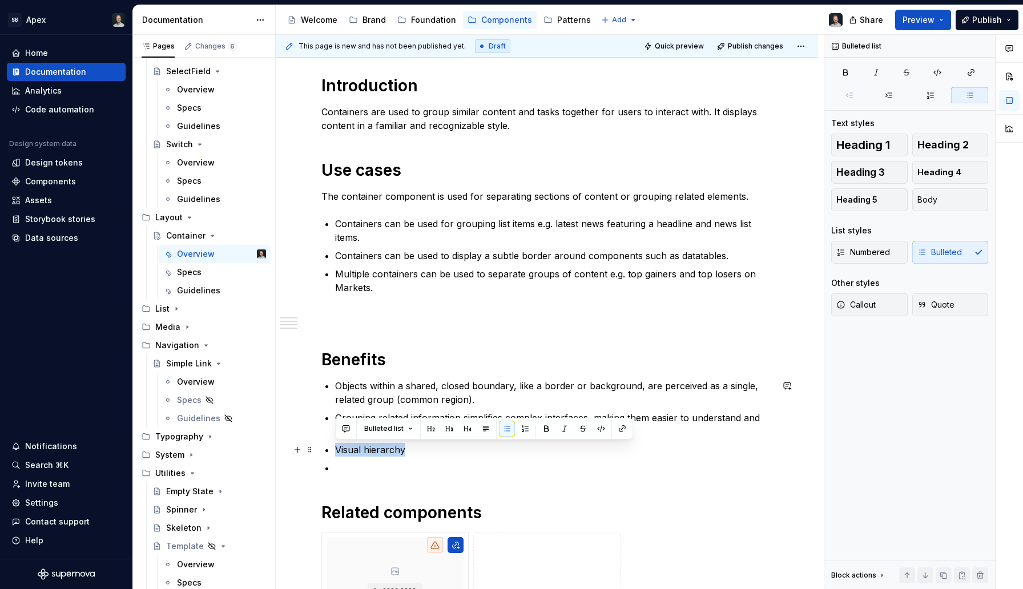
click at [381, 452] on p "Visual hierarchy" at bounding box center [553, 450] width 437 height 14
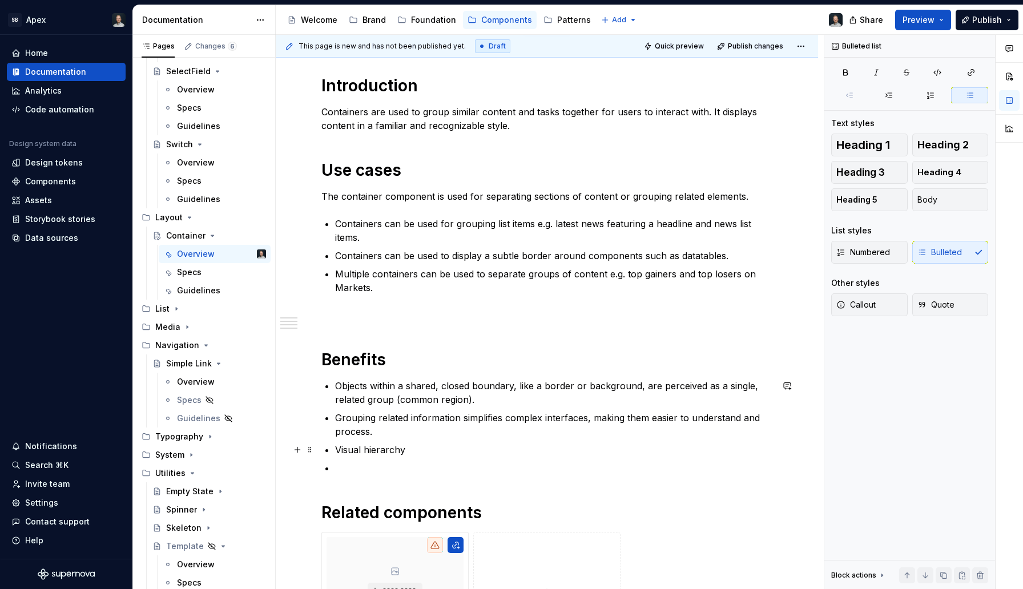
click at [416, 453] on p "Visual hierarchy" at bounding box center [553, 450] width 437 height 14
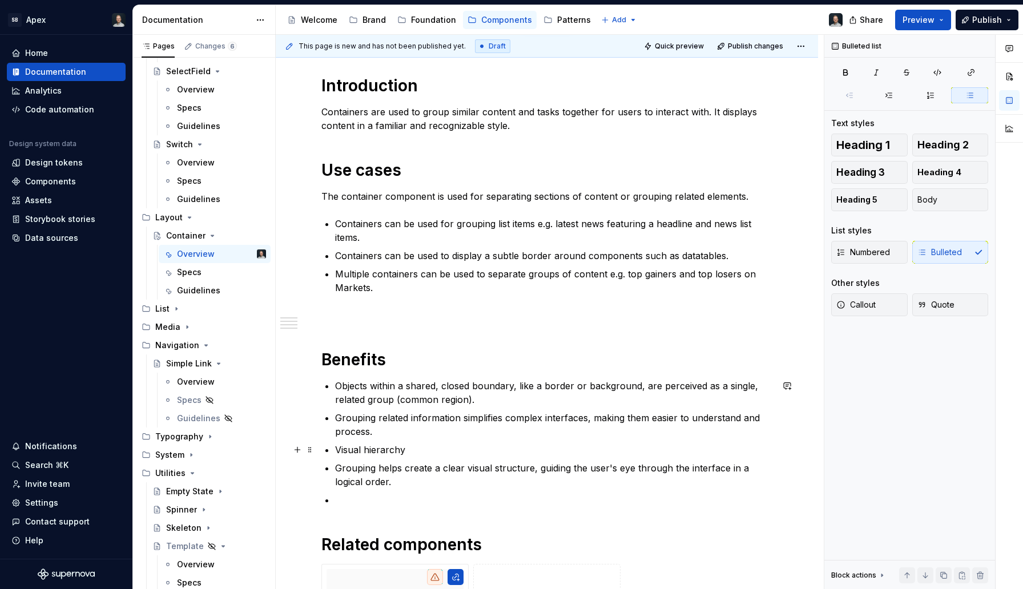
click at [338, 450] on p "Visual hierarchy" at bounding box center [553, 450] width 437 height 14
click at [339, 468] on p "Grouping helps create a clear visual structure, guiding the user's eye through …" at bounding box center [553, 474] width 437 height 27
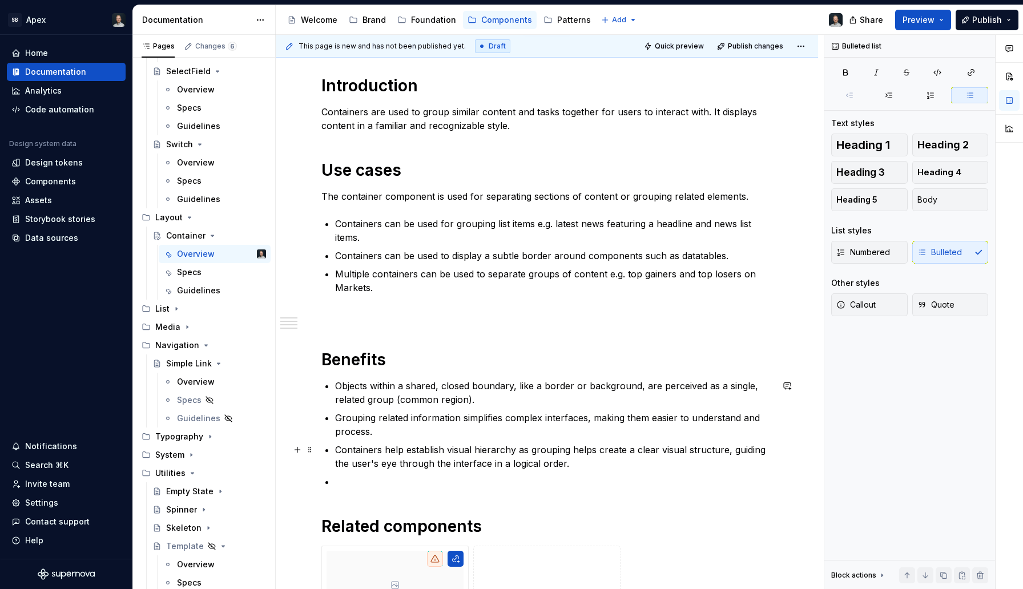
click at [674, 452] on p "Containers help establish visual hierarchy as grouping helps create a clear vis…" at bounding box center [553, 456] width 437 height 27
click at [700, 452] on p "Containers help establish visual hierarchy as grouping helps create a clear str…" at bounding box center [553, 456] width 437 height 27
drag, startPoint x: 386, startPoint y: 467, endPoint x: 304, endPoint y: 465, distance: 82.3
click at [304, 465] on div "********* Introduction Containers are used to group similar content and tasks t…" at bounding box center [547, 419] width 543 height 901
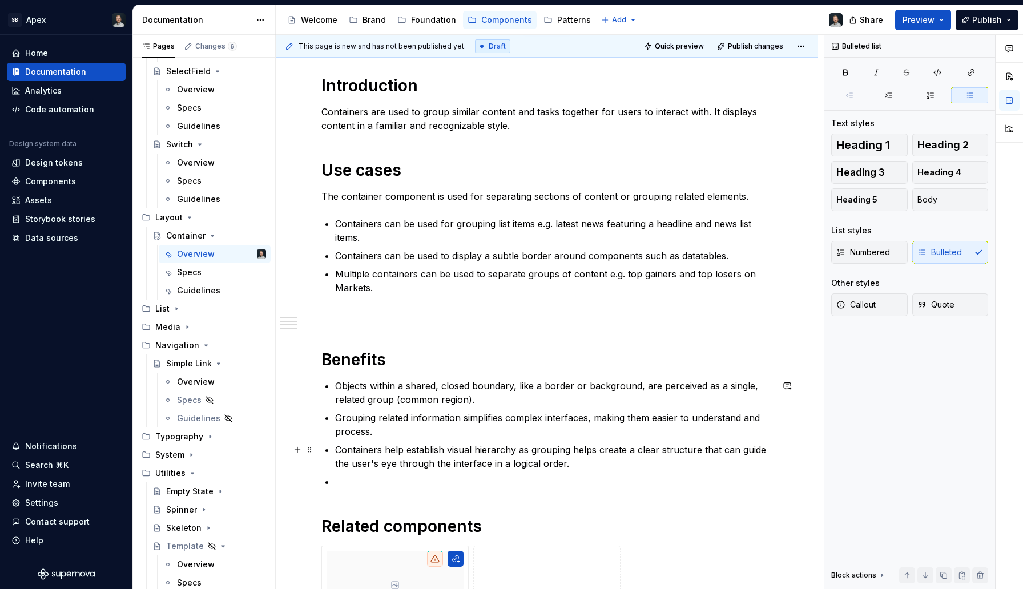
click at [528, 462] on p "Containers help establish visual hierarchy as grouping helps create a clear str…" at bounding box center [553, 456] width 437 height 27
click at [592, 469] on p "Containers help establish visual hierarchy as grouping helps create a clear str…" at bounding box center [553, 456] width 437 height 27
drag, startPoint x: 370, startPoint y: 464, endPoint x: 396, endPoint y: 464, distance: 25.7
click at [396, 464] on p "Containers help establish visual hierarchy as grouping helps create a clear str…" at bounding box center [553, 456] width 437 height 27
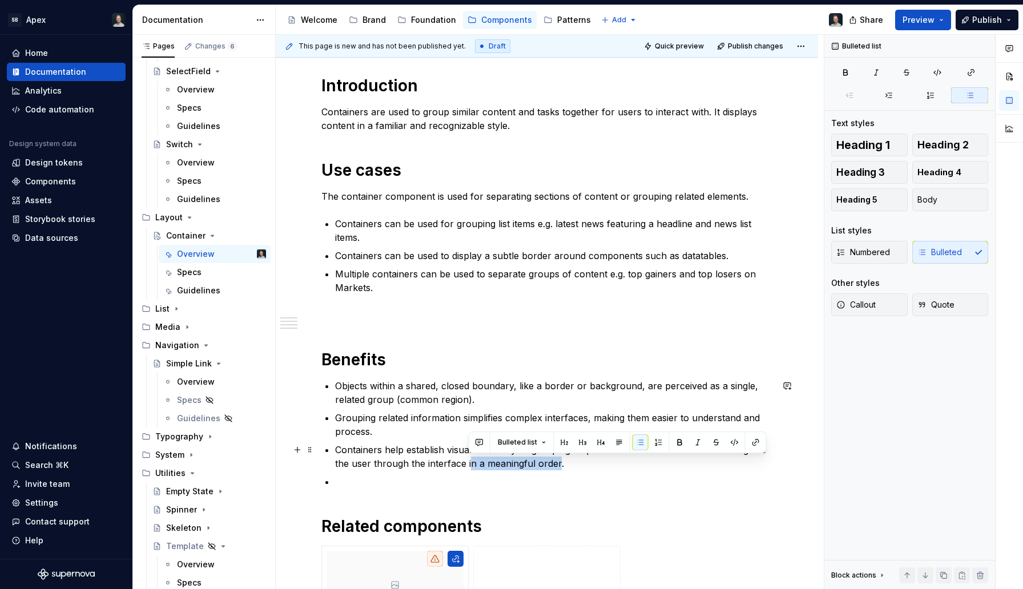
drag, startPoint x: 557, startPoint y: 464, endPoint x: 471, endPoint y: 464, distance: 86.2
click at [471, 464] on p "Containers help establish visual hierarchy as grouping helps create a clear str…" at bounding box center [553, 456] width 437 height 27
click at [537, 453] on p "Containers help establish visual hierarchy as grouping helps create a clear str…" at bounding box center [553, 456] width 437 height 27
click at [495, 471] on ul "Objects within a shared, closed boundary, like a border or background, are perc…" at bounding box center [553, 434] width 437 height 110
click at [404, 431] on p "Grouping related information simplifies complex interfaces, making them easier …" at bounding box center [553, 424] width 437 height 27
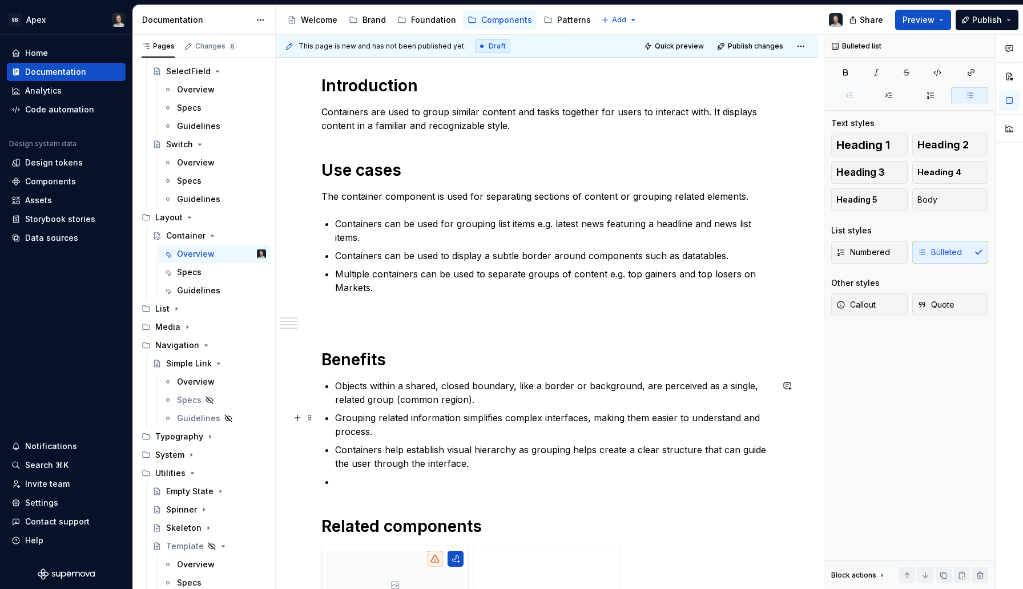
click at [334, 415] on div "**********" at bounding box center [547, 338] width 451 height 683
click at [365, 479] on p at bounding box center [553, 482] width 437 height 14
click at [399, 481] on p "Containers can separate" at bounding box center [553, 482] width 437 height 14
click at [432, 483] on p "Containers can emphasise content separate" at bounding box center [553, 482] width 437 height 14
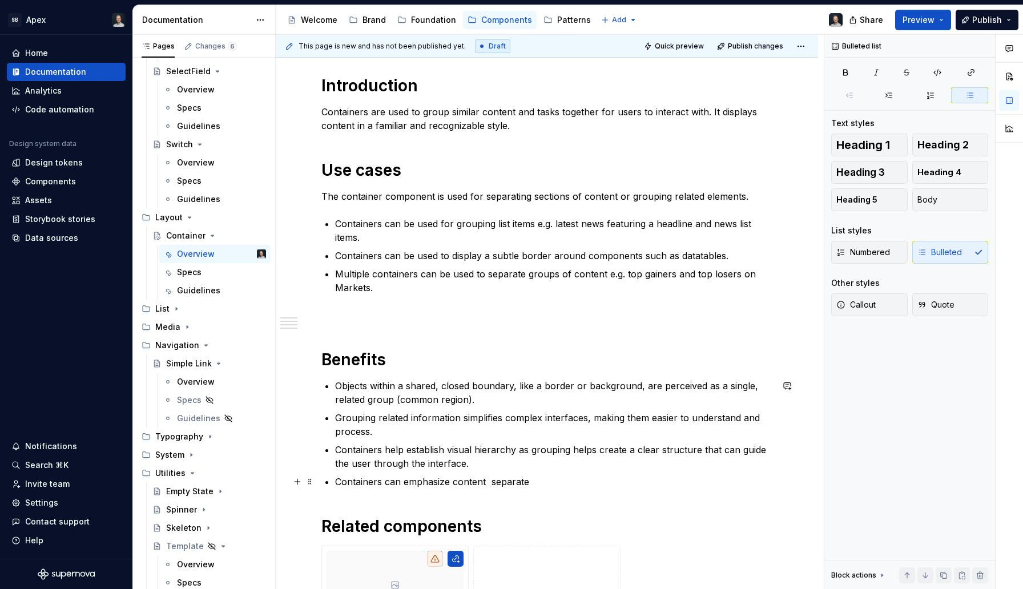
click at [485, 482] on p "Containers can emphasize content separate" at bounding box center [553, 482] width 437 height 14
click at [540, 486] on p "Containers can emphasize content or separate" at bounding box center [553, 482] width 437 height 14
click at [636, 469] on p "Containers help establish visual hierarchy as grouping helps create a clear str…" at bounding box center [553, 456] width 437 height 27
click at [656, 481] on p "Containers can emphasize content or separate it from the rest of the page" at bounding box center [553, 482] width 437 height 14
click at [596, 476] on p "Containers can emphasize content or separate it from the rest of the page making" at bounding box center [553, 482] width 437 height 14
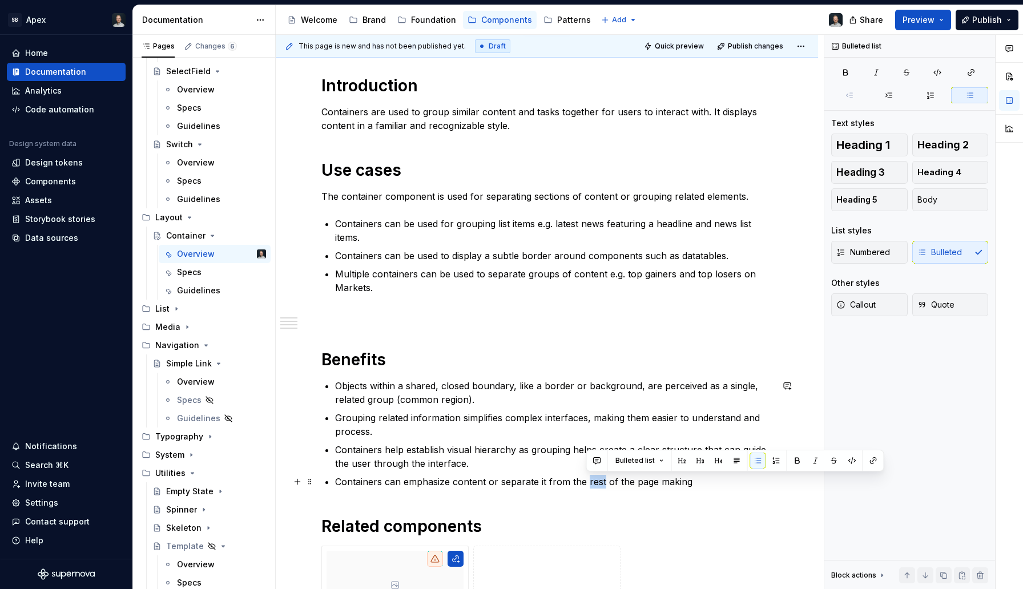
click at [596, 476] on p "Containers can emphasize content or separate it from the rest of the page making" at bounding box center [553, 482] width 437 height 14
click at [682, 478] on p "Containers can emphasize content or separate it from the rest of the page making" at bounding box center [553, 482] width 437 height 14
click at [693, 481] on p "Containers can emphasize content or separate it from the rest of the page making" at bounding box center [553, 482] width 437 height 14
click at [662, 488] on p "Containers can emphasize content or separate it from the rest of the page makin…" at bounding box center [553, 482] width 437 height 14
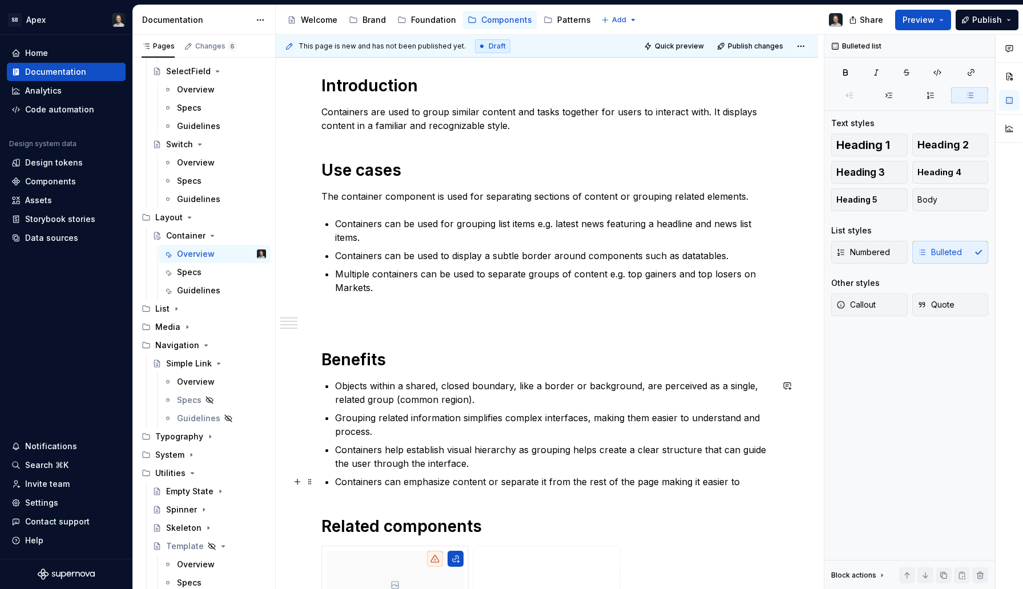
click at [662, 487] on p "Containers can emphasize content or separate it from the rest of the page makin…" at bounding box center [553, 482] width 437 height 14
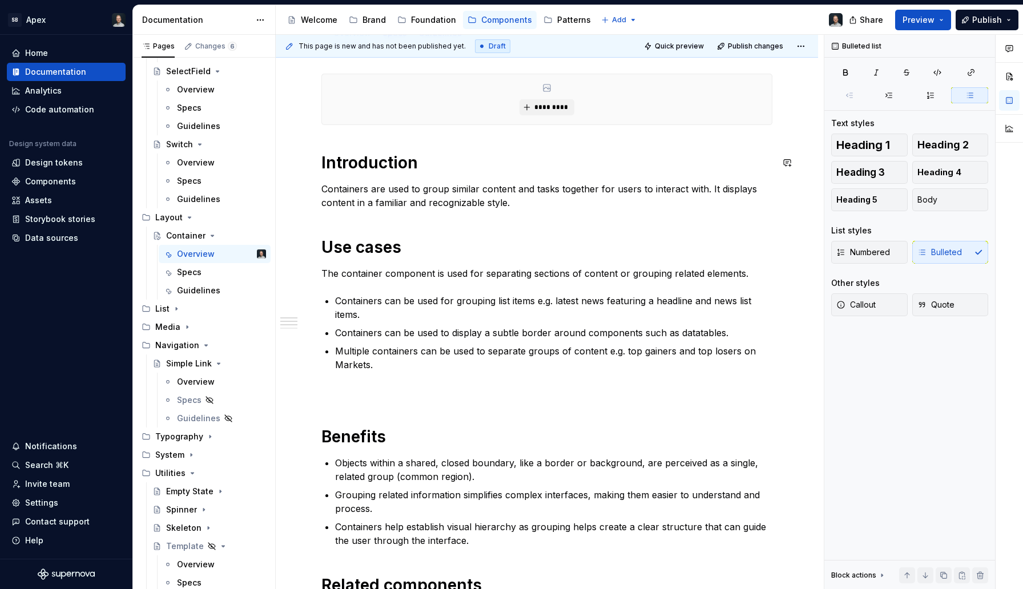
scroll to position [0, 0]
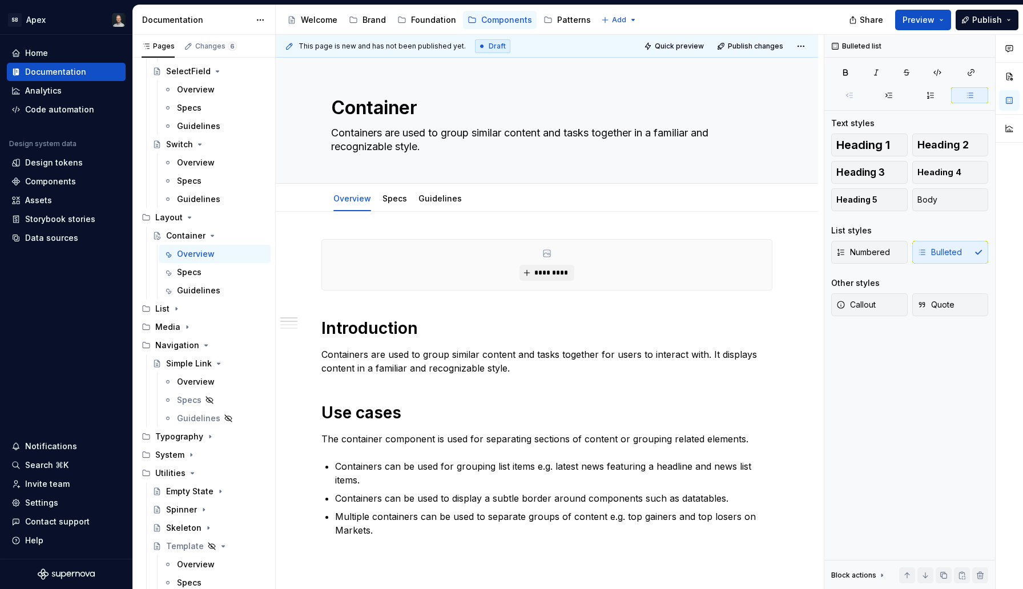
type textarea "*"
